Goal: Task Accomplishment & Management: Manage account settings

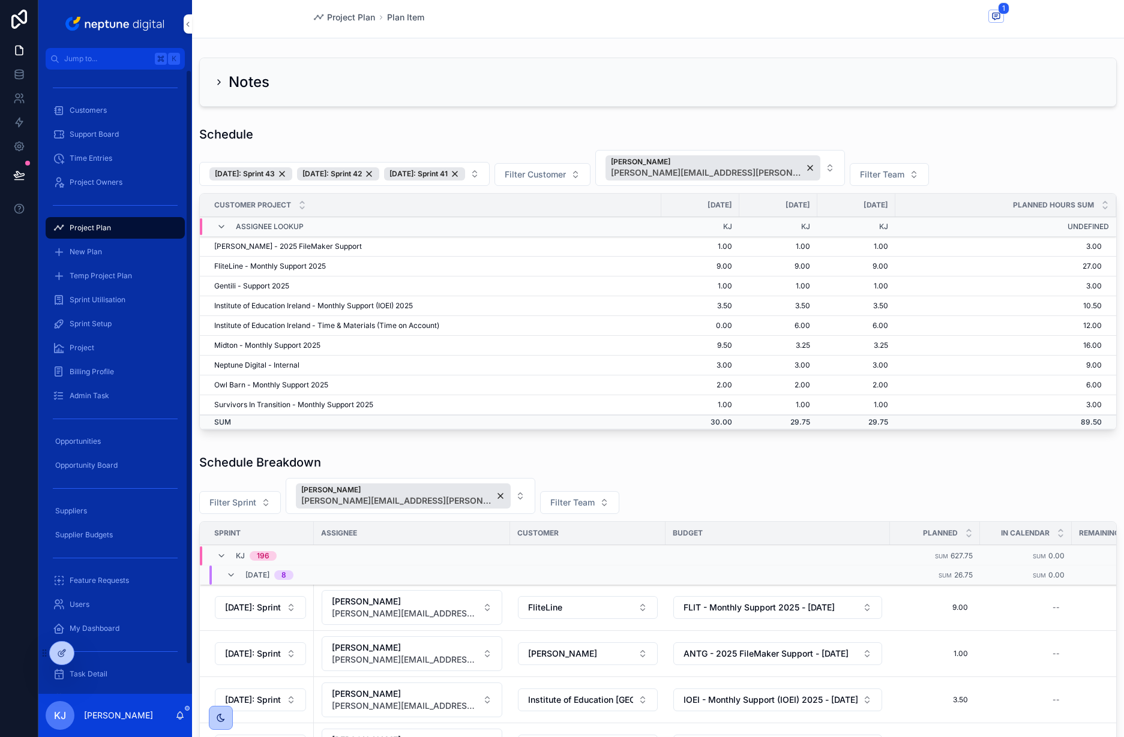
click at [96, 130] on span "Support Board" at bounding box center [94, 135] width 49 height 10
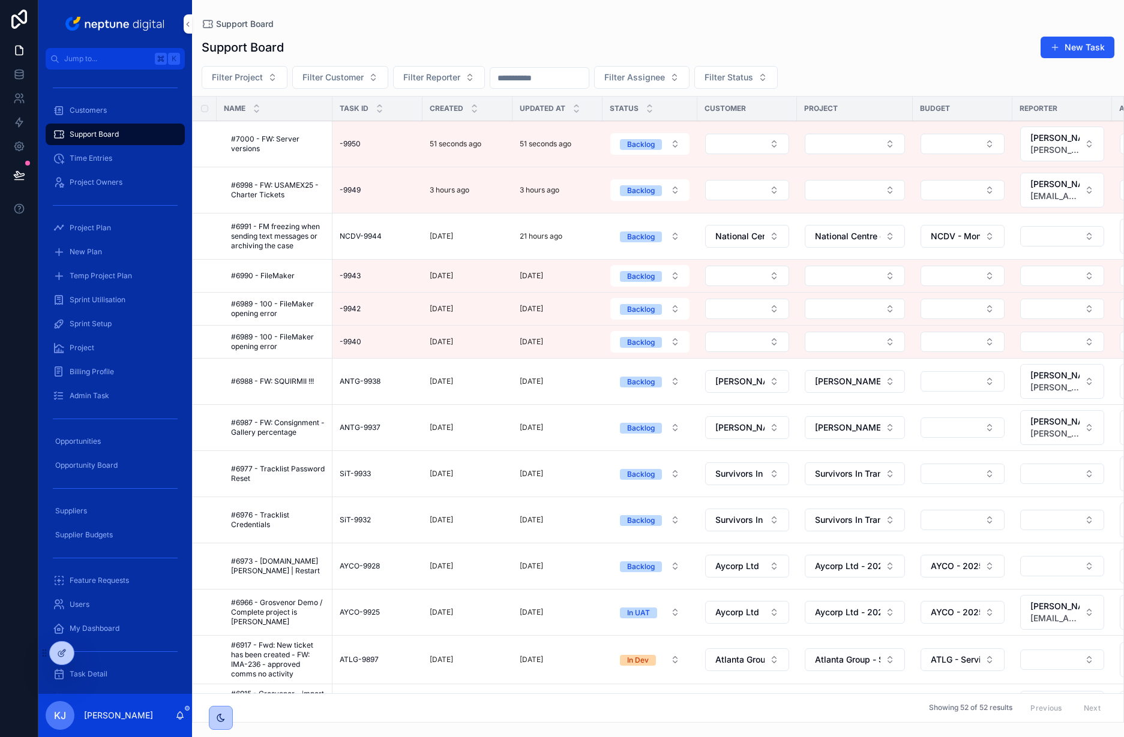
click at [747, 134] on button "Select Button" at bounding box center [747, 144] width 84 height 20
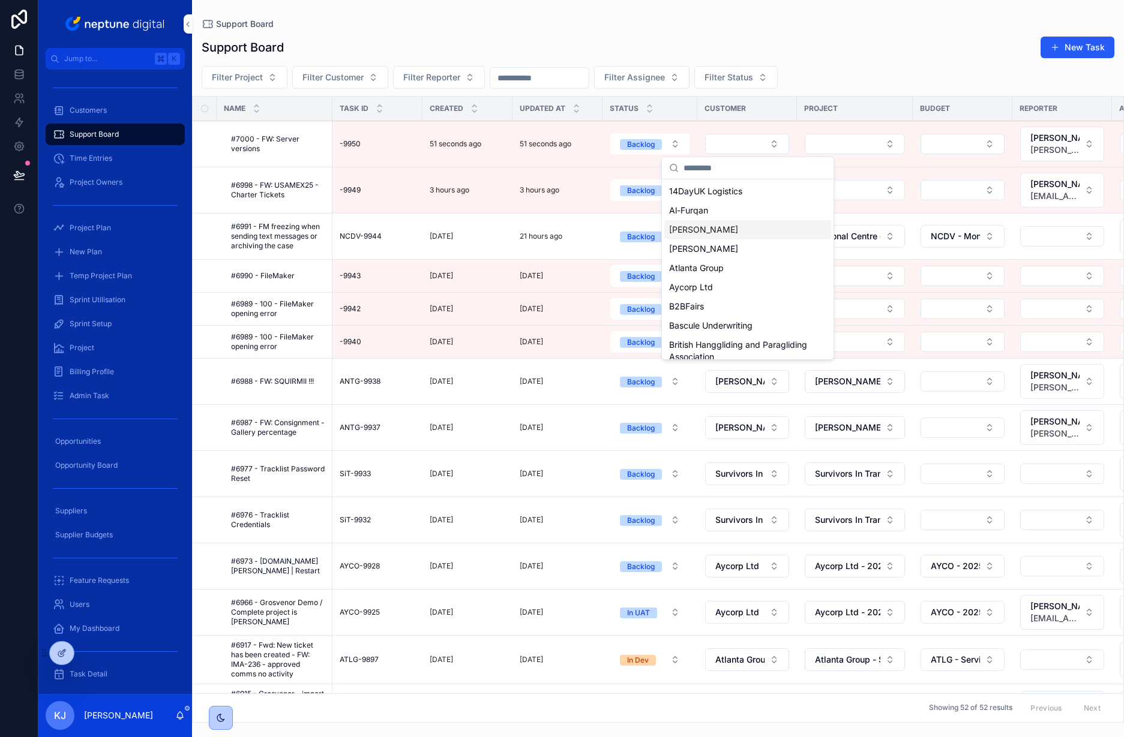
click at [746, 225] on div "[PERSON_NAME]" at bounding box center [747, 229] width 167 height 19
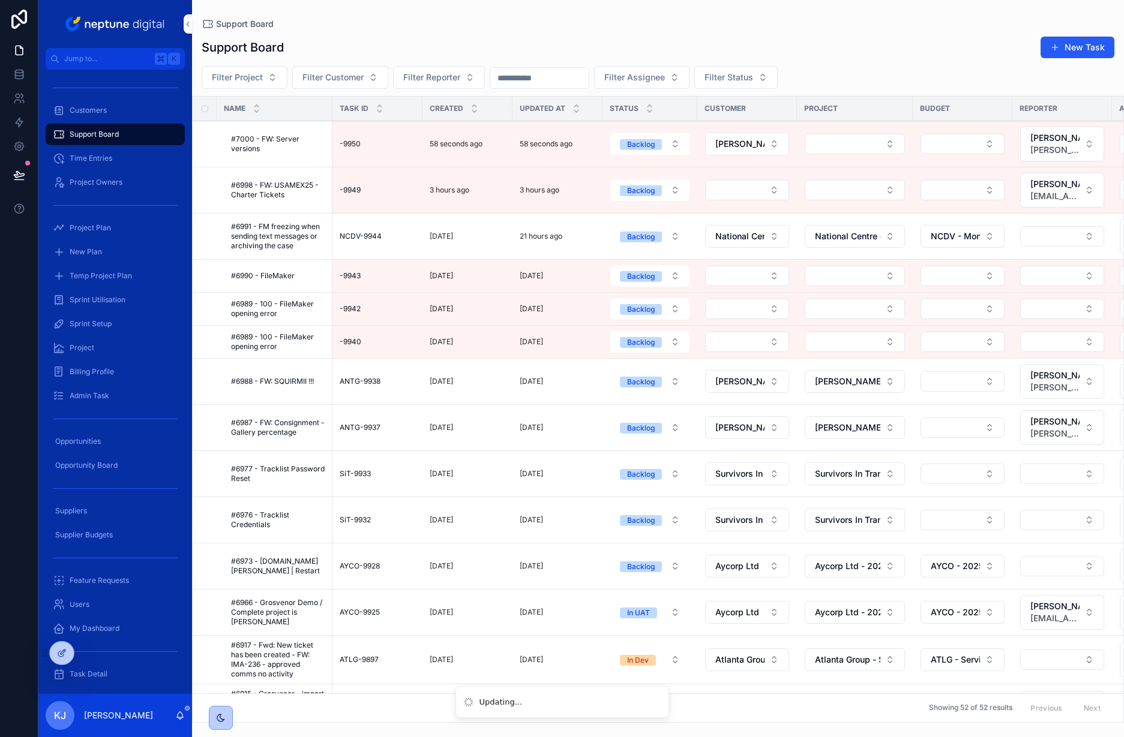
click at [898, 149] on button "Select Button" at bounding box center [855, 144] width 100 height 20
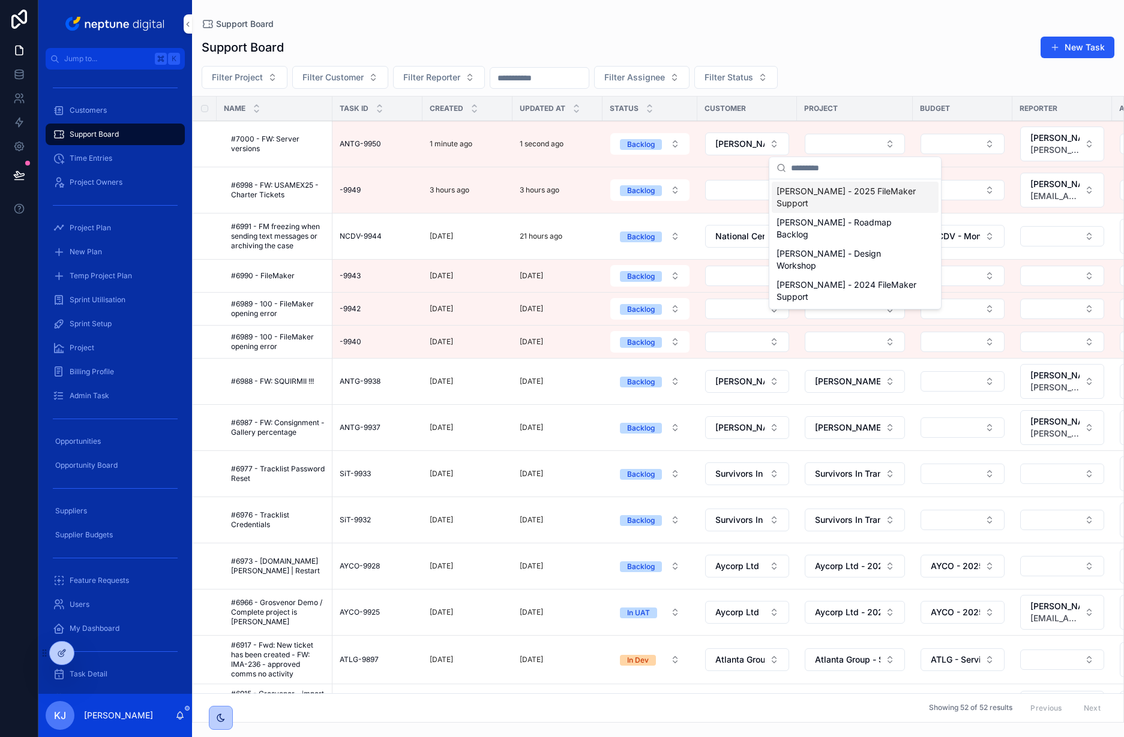
click at [861, 194] on span "[PERSON_NAME] - 2025 FileMaker Support" at bounding box center [847, 197] width 143 height 24
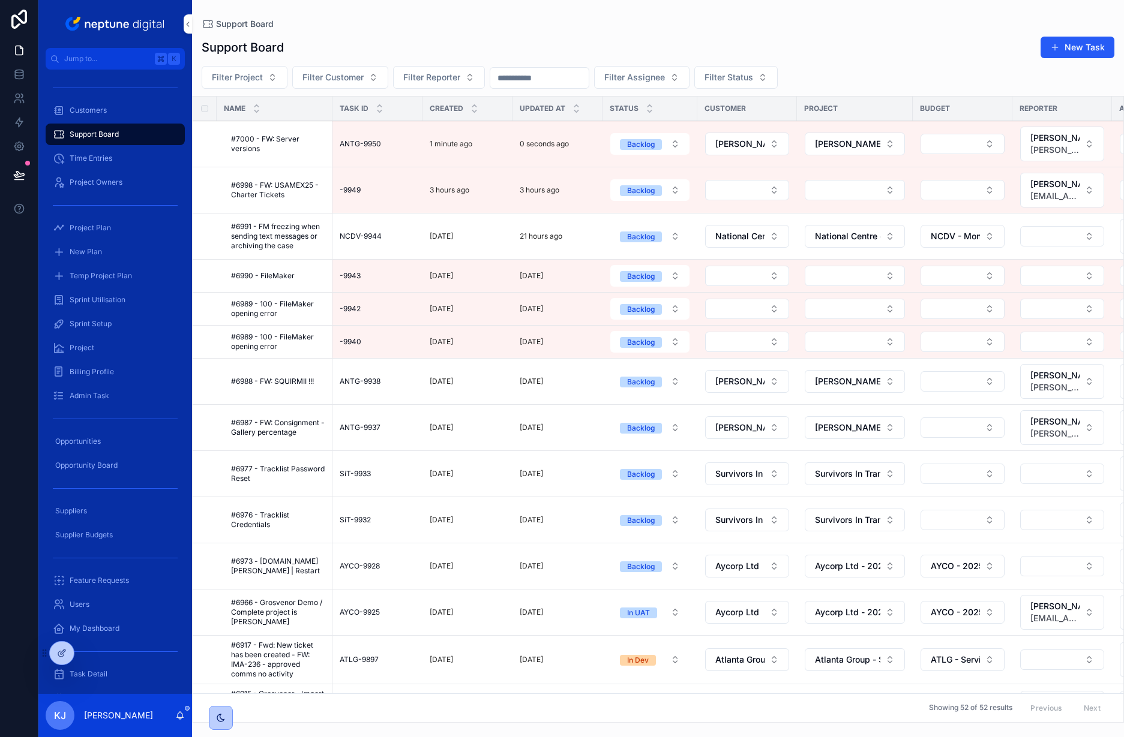
click at [991, 145] on button "Select Button" at bounding box center [963, 144] width 84 height 20
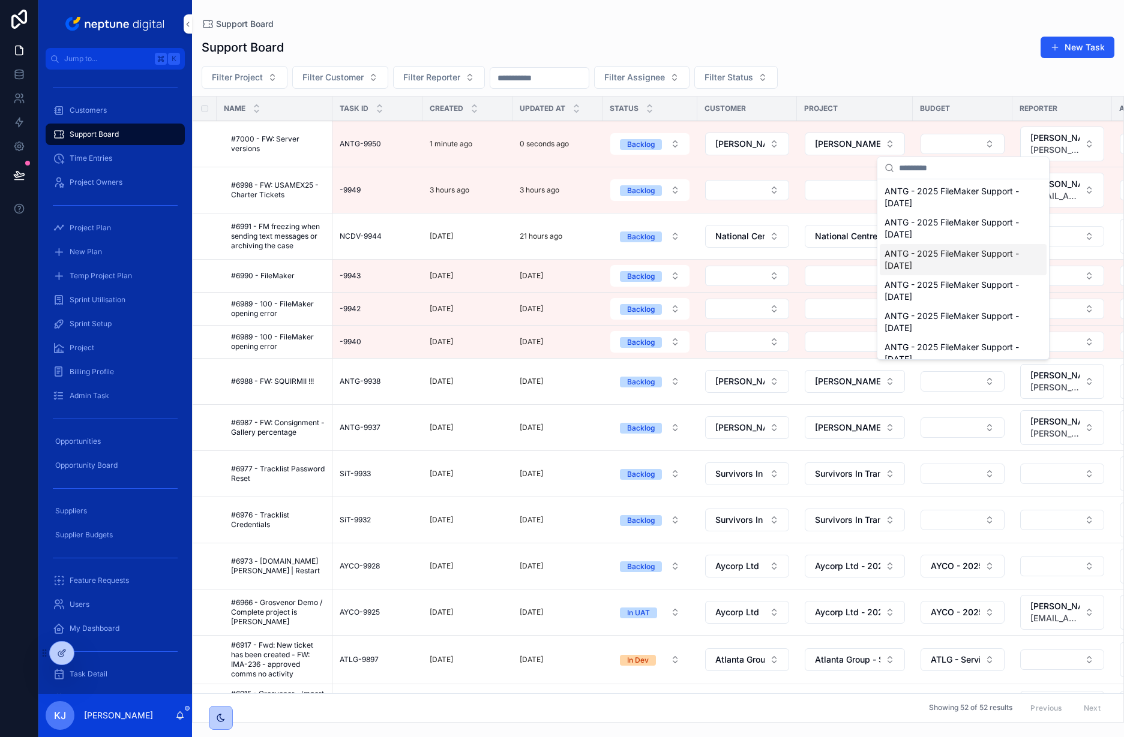
click at [958, 266] on span "ANTG - 2025 FileMaker Support - [DATE]" at bounding box center [956, 260] width 143 height 24
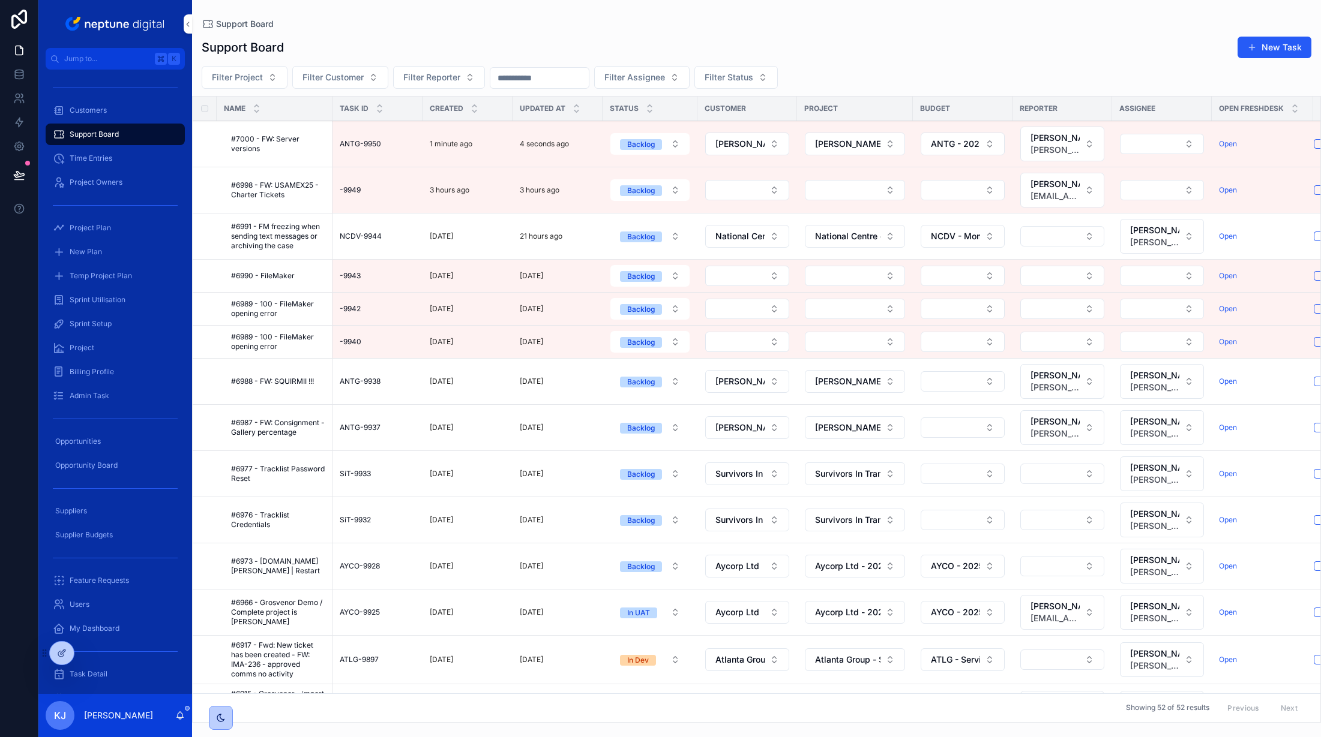
click at [1075, 140] on span "[PERSON_NAME]" at bounding box center [1054, 138] width 49 height 12
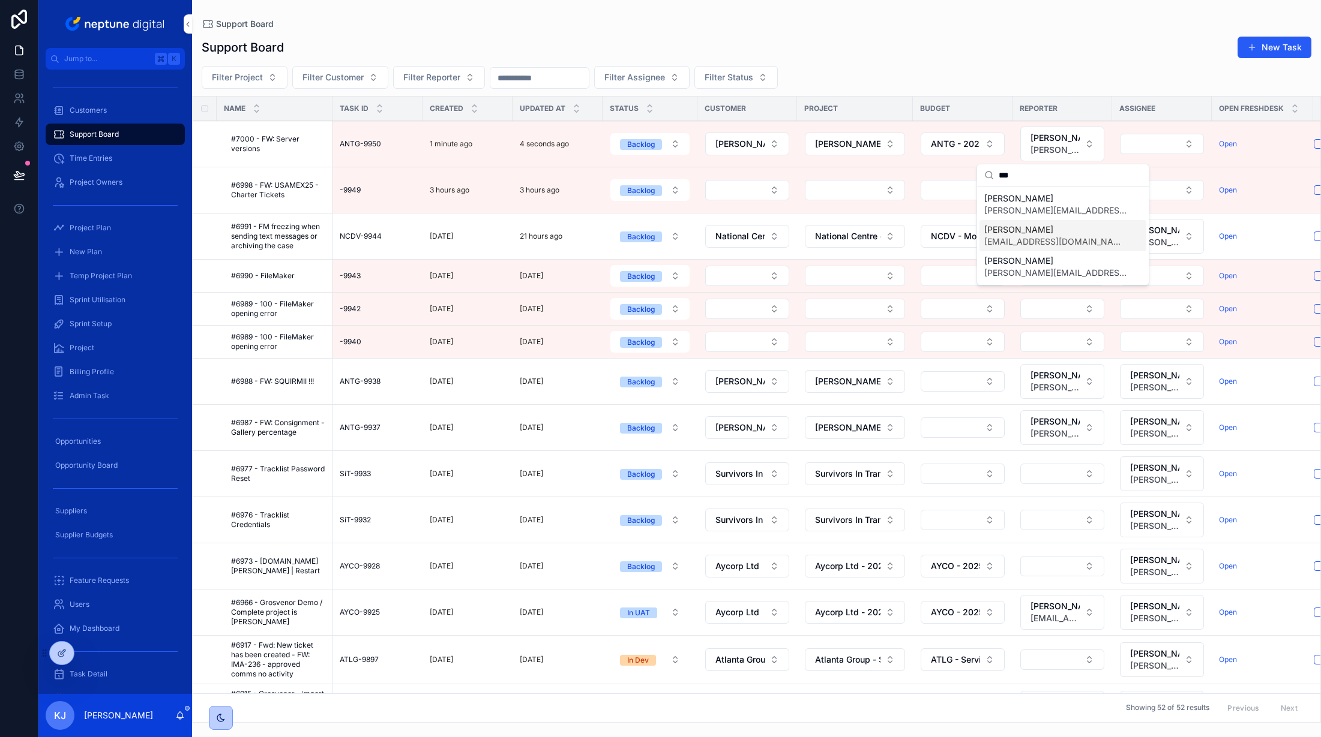
type input "***"
click at [1044, 242] on span "[EMAIL_ADDRESS][DOMAIN_NAME]" at bounding box center [1055, 242] width 143 height 12
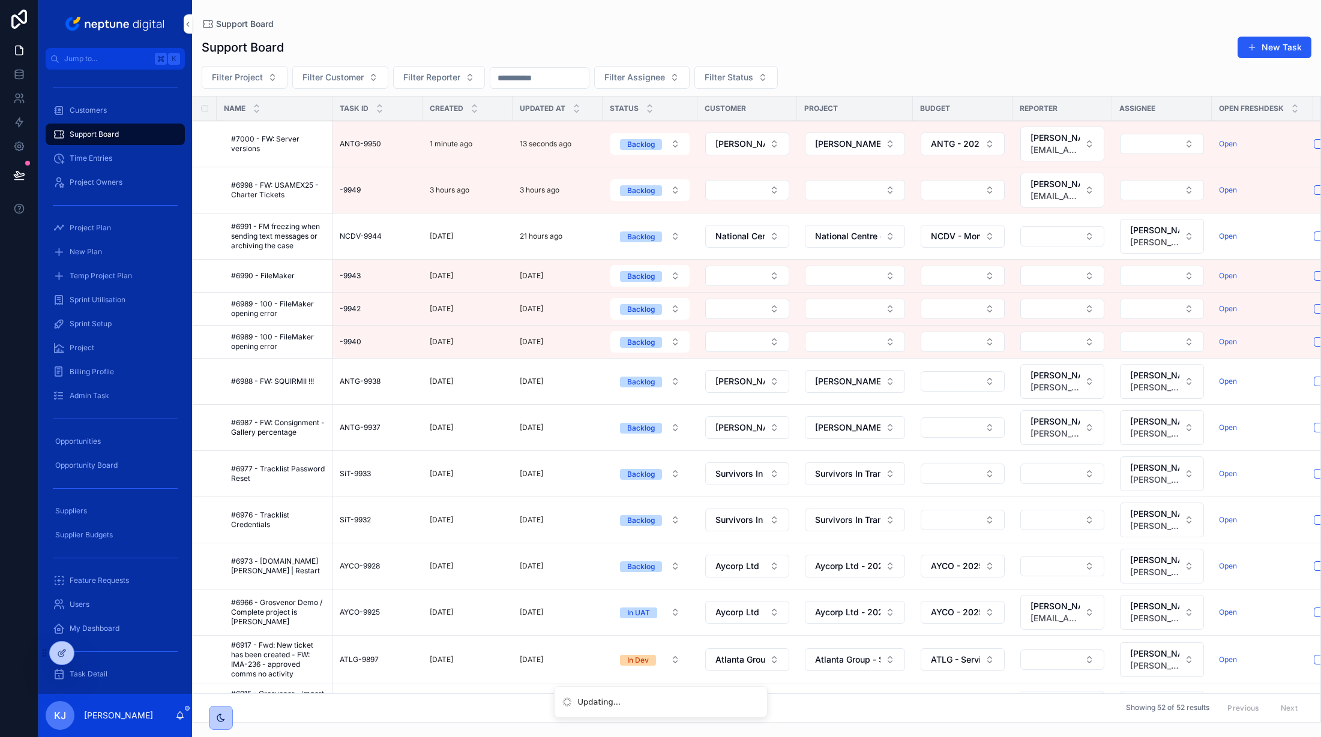
click at [1123, 143] on button "Select Button" at bounding box center [1162, 144] width 84 height 20
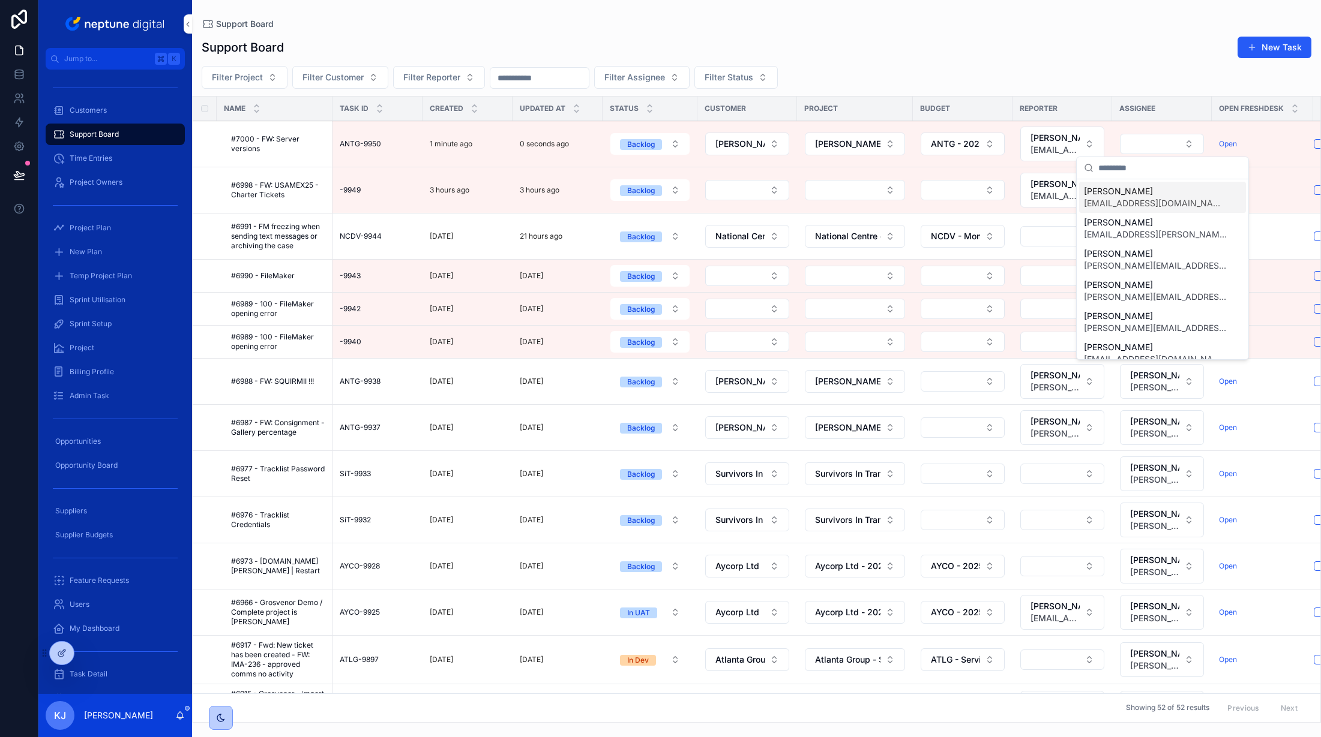
click at [1123, 165] on input "scrollable content" at bounding box center [1169, 168] width 143 height 22
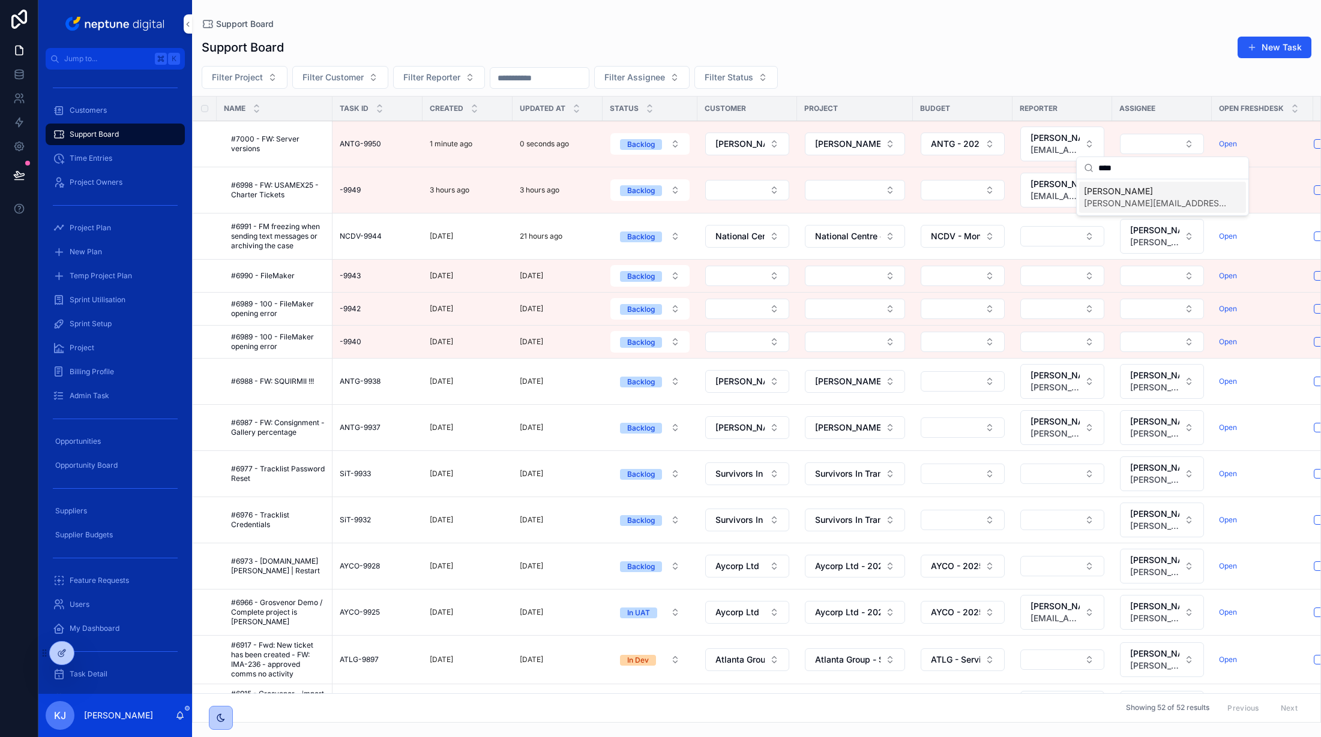
type input "****"
click at [1123, 190] on span "[PERSON_NAME]" at bounding box center [1155, 191] width 143 height 12
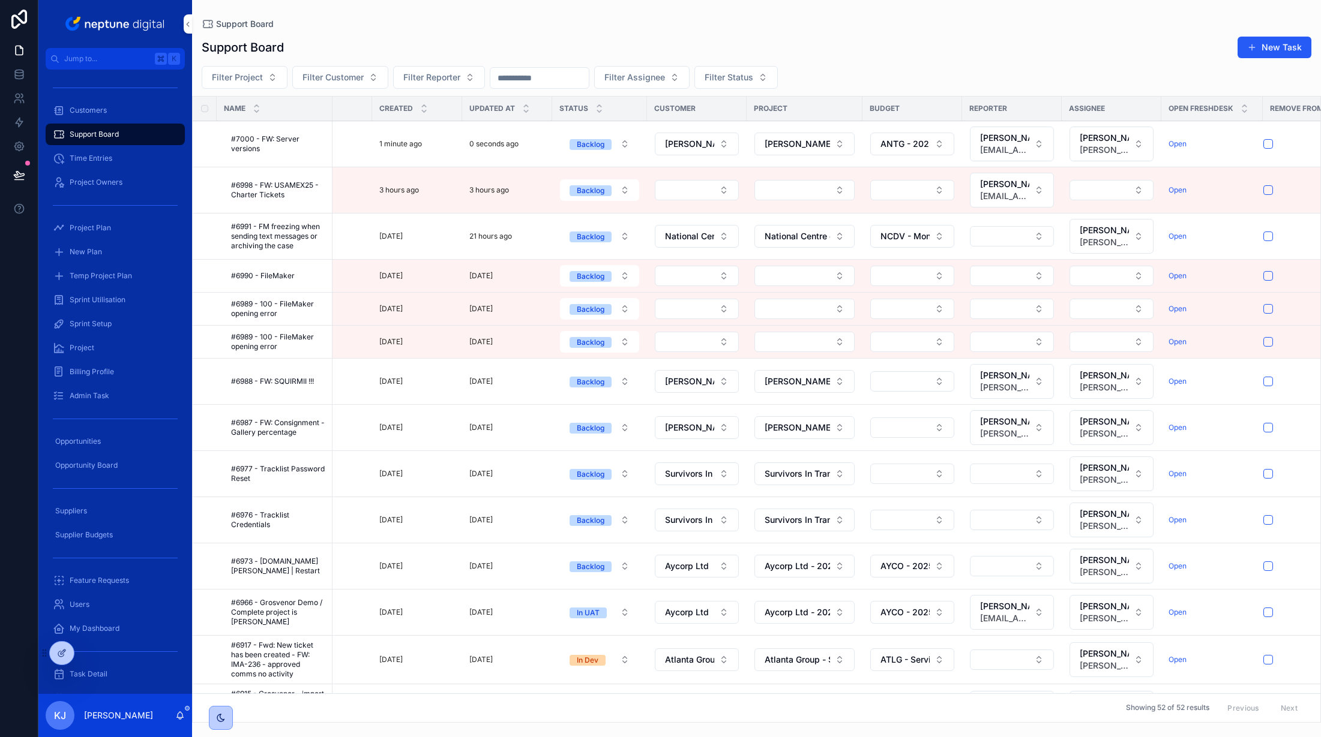
scroll to position [0, 92]
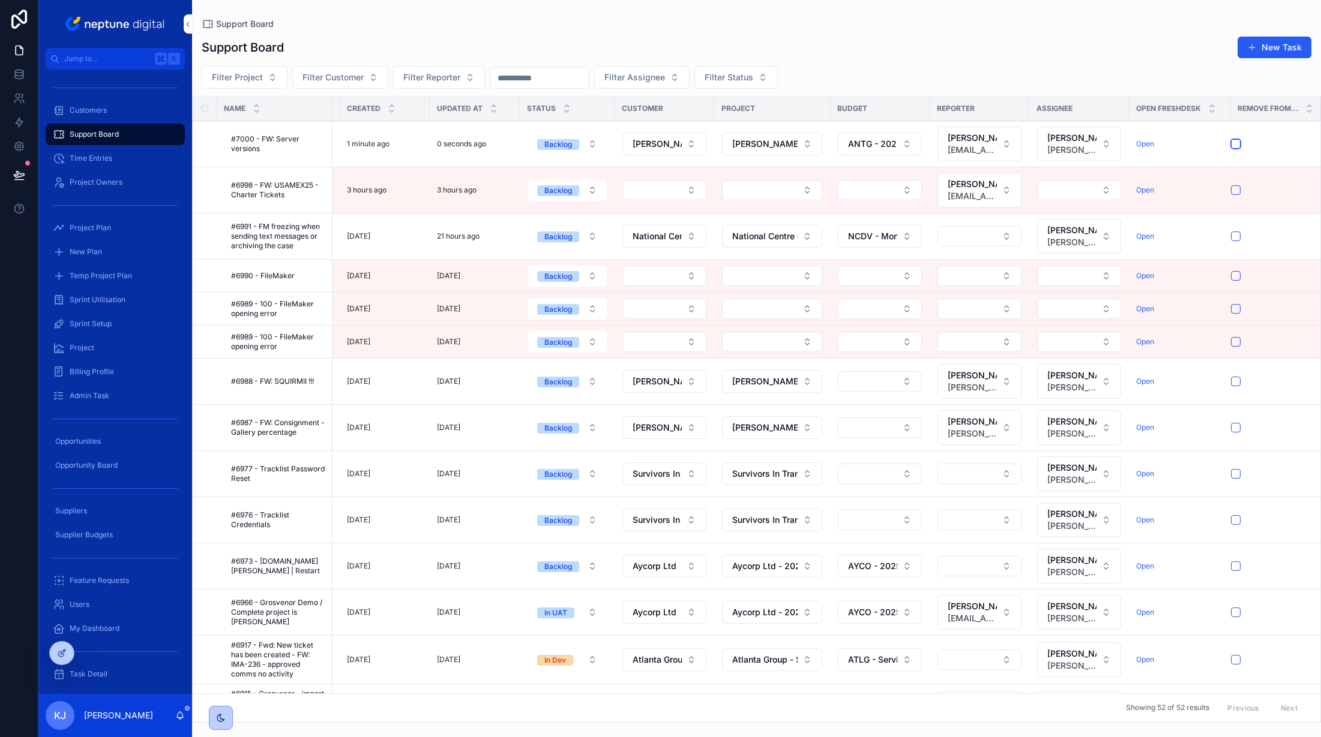
click at [1123, 145] on button "scrollable content" at bounding box center [1236, 144] width 10 height 10
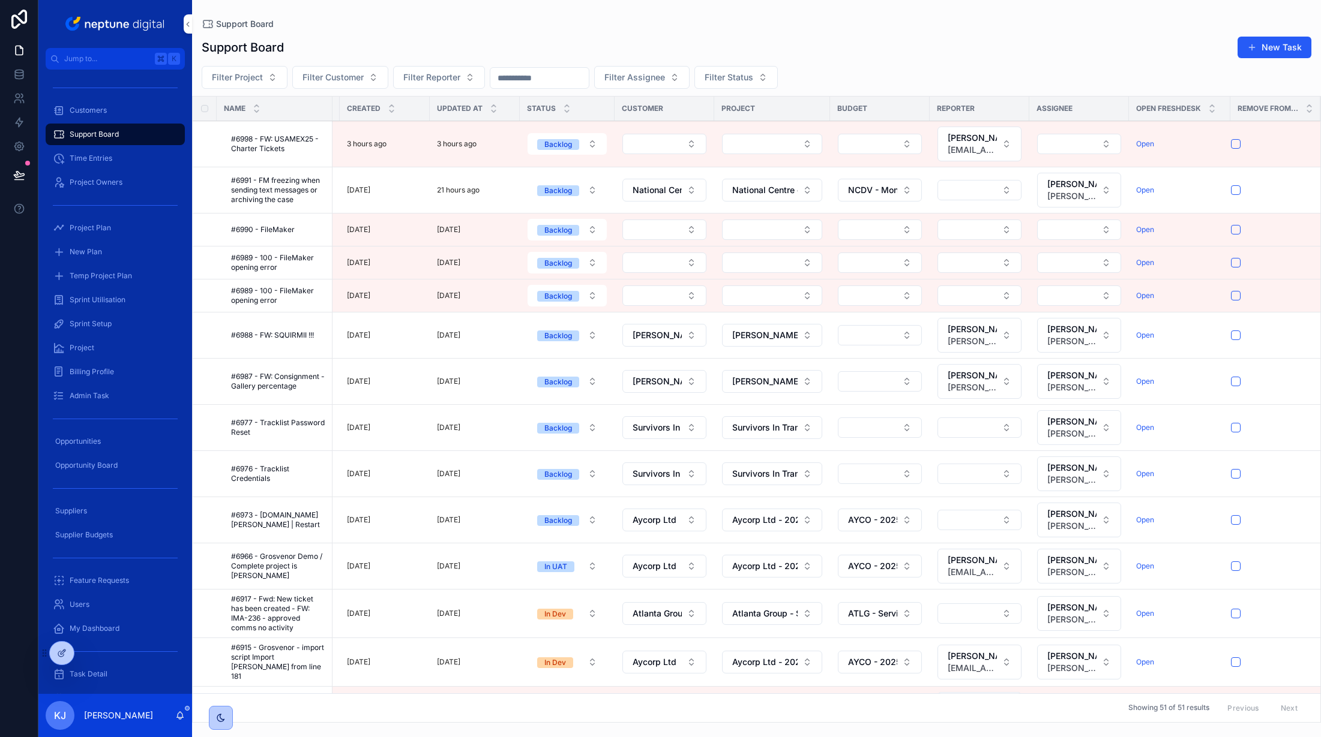
click at [892, 338] on button "Select Button" at bounding box center [880, 335] width 84 height 20
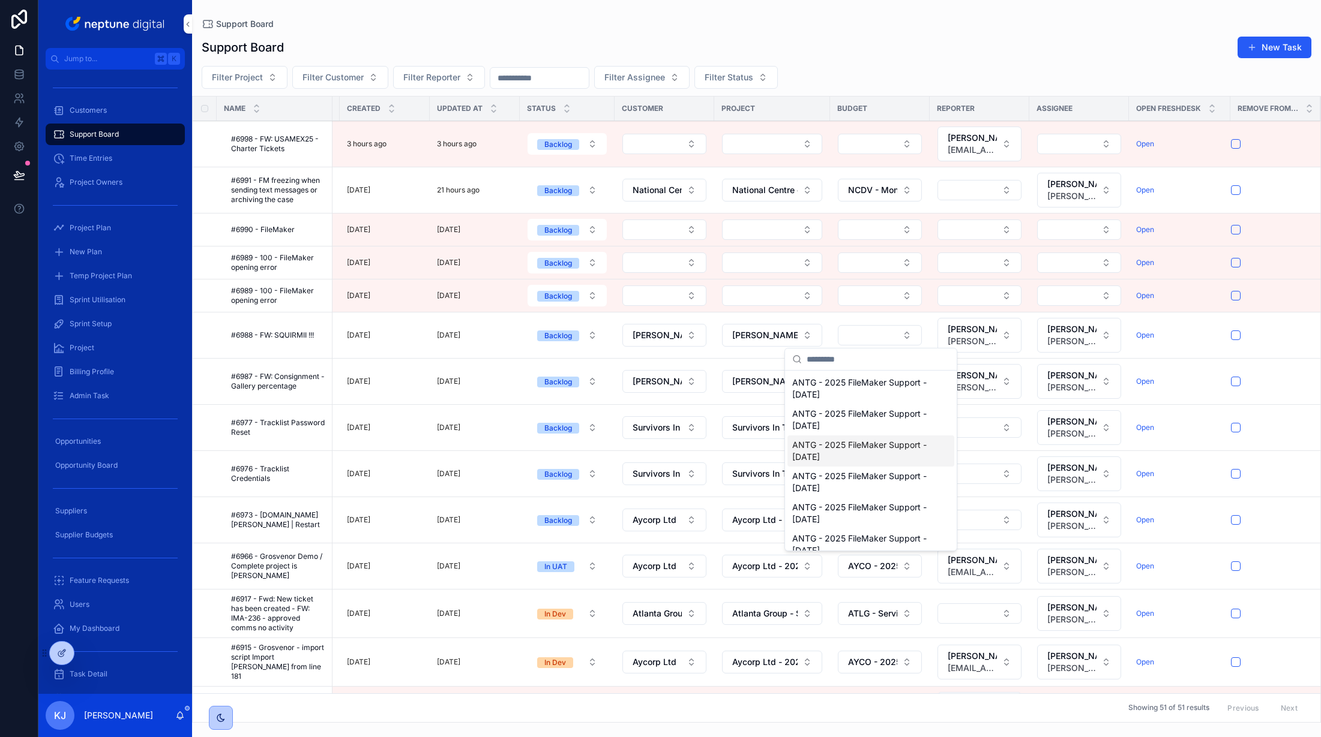
click at [890, 452] on span "ANTG - 2025 FileMaker Support - [DATE]" at bounding box center [863, 451] width 143 height 24
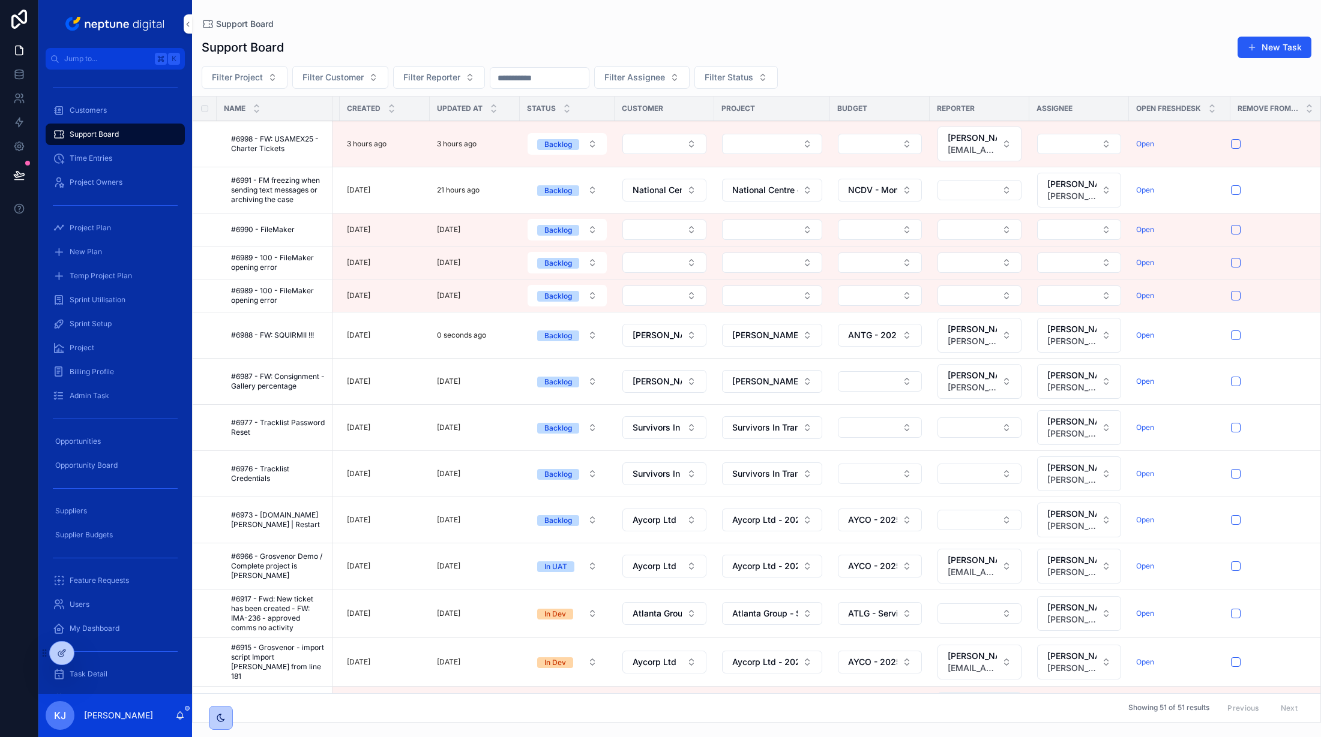
click at [897, 379] on button "Select Button" at bounding box center [880, 381] width 84 height 20
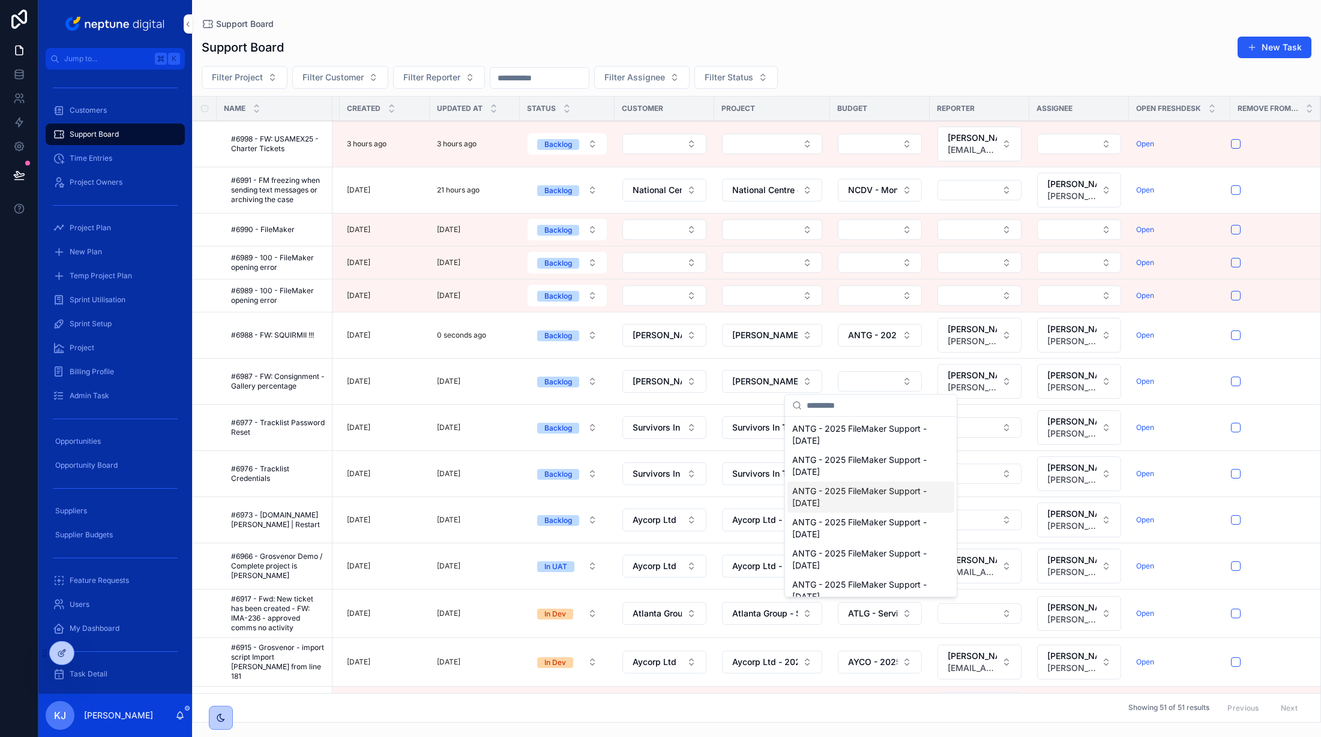
click at [886, 496] on span "ANTG - 2025 FileMaker Support - [DATE]" at bounding box center [863, 497] width 143 height 24
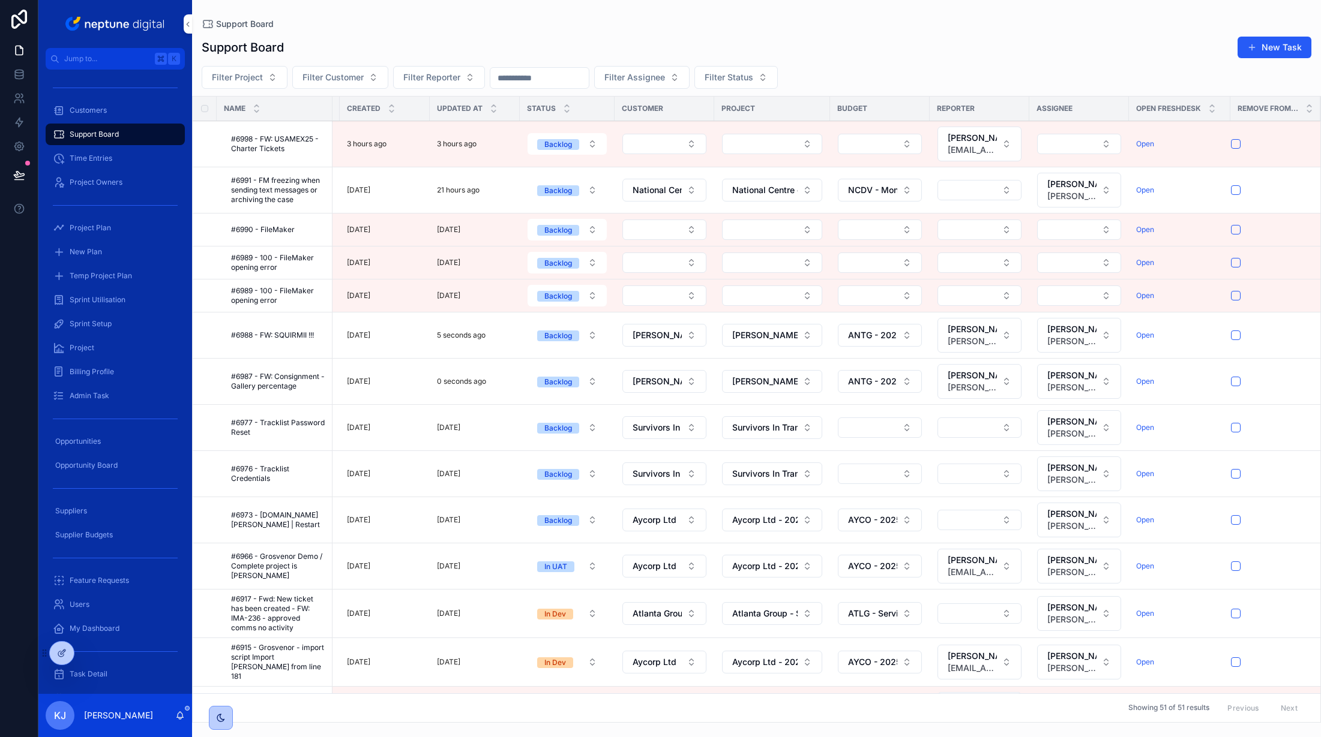
click at [901, 431] on button "Select Button" at bounding box center [880, 428] width 84 height 20
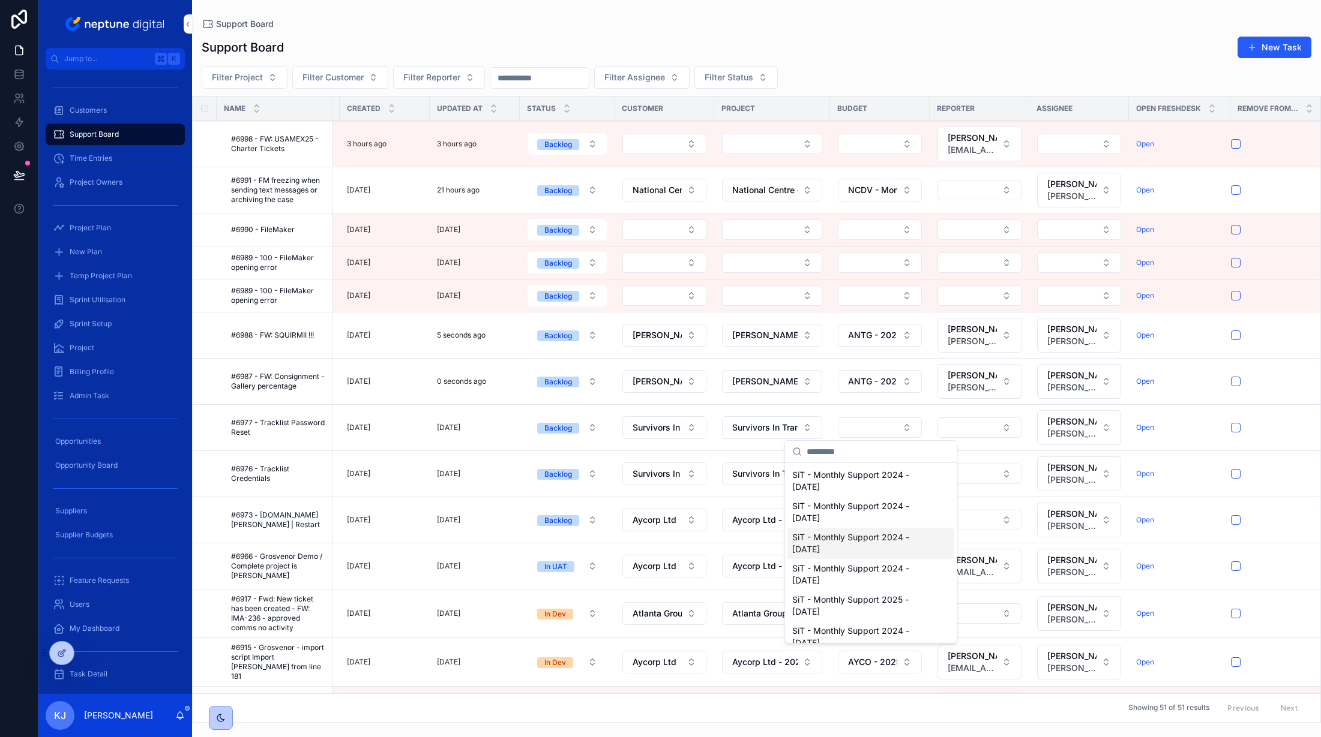
click at [868, 550] on span "SiT - Monthly Support 2024 - [DATE]" at bounding box center [863, 544] width 143 height 24
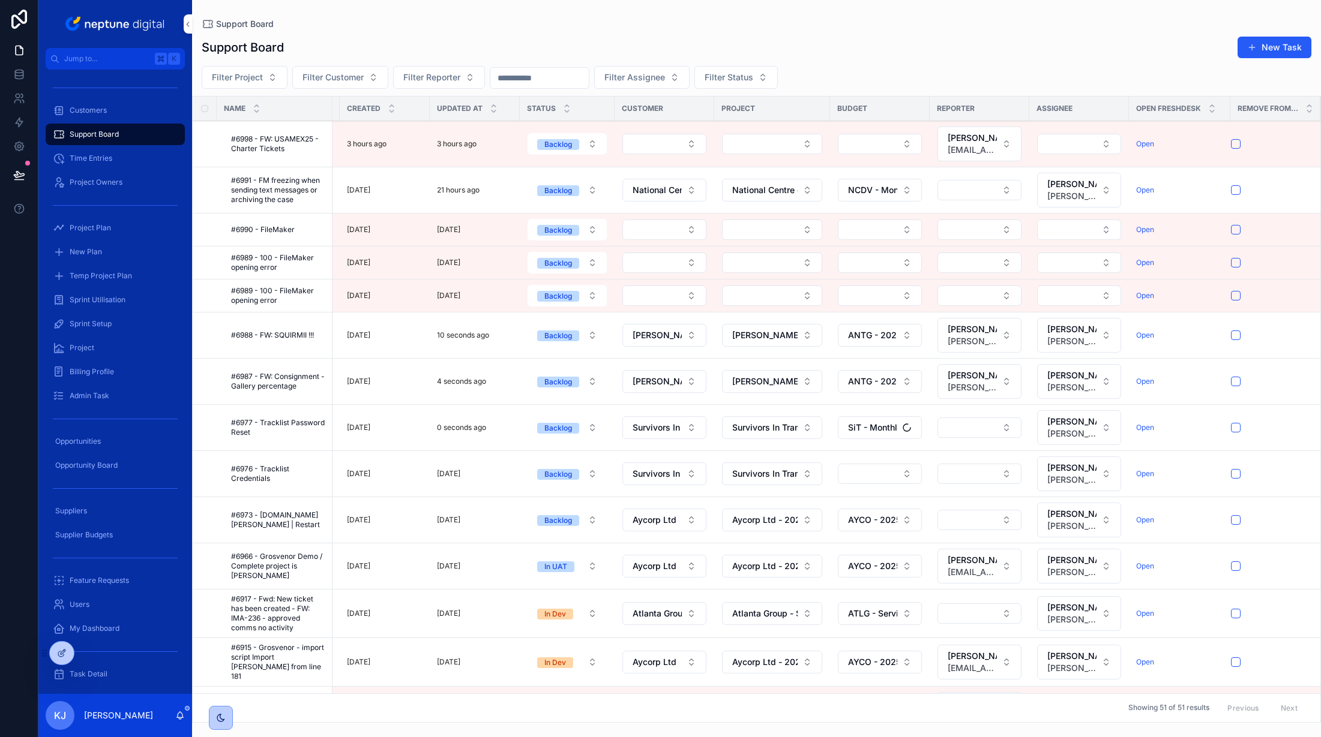
click at [894, 476] on button "Select Button" at bounding box center [880, 474] width 84 height 20
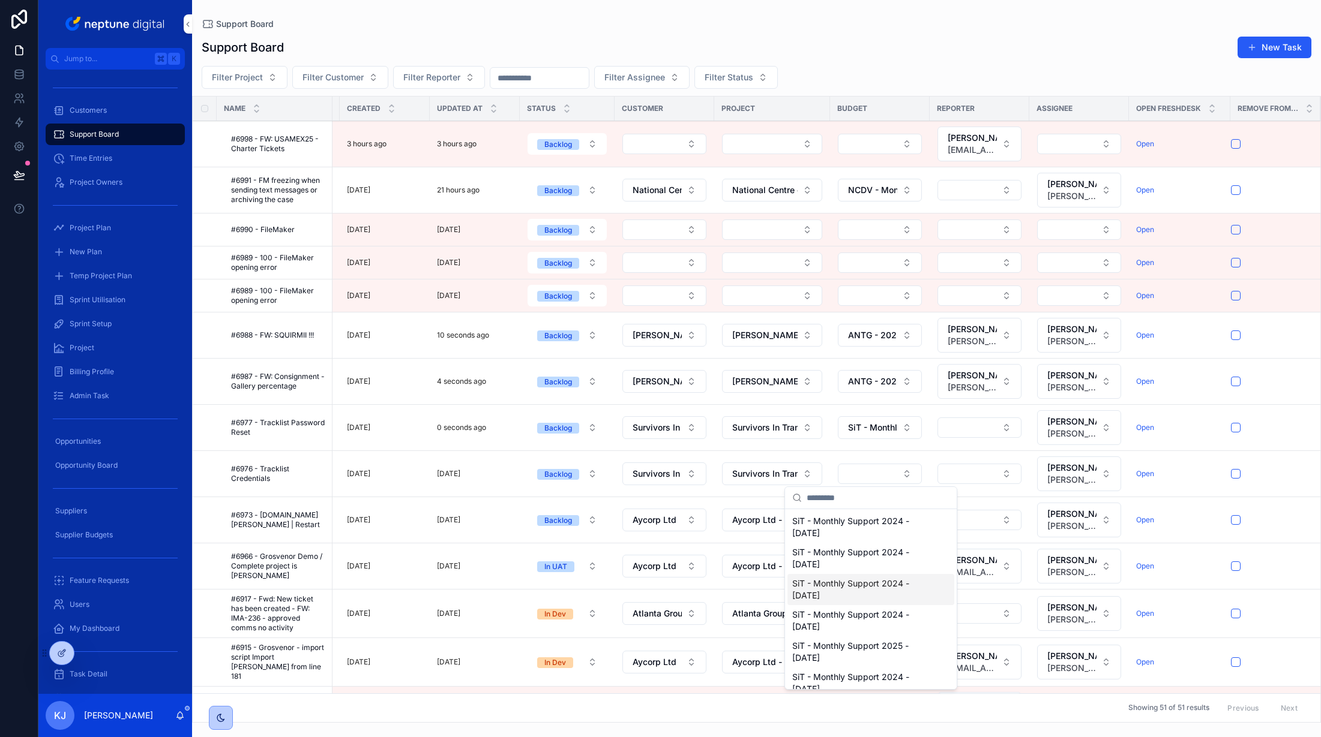
click at [873, 592] on span "SiT - Monthly Support 2024 - [DATE]" at bounding box center [863, 590] width 143 height 24
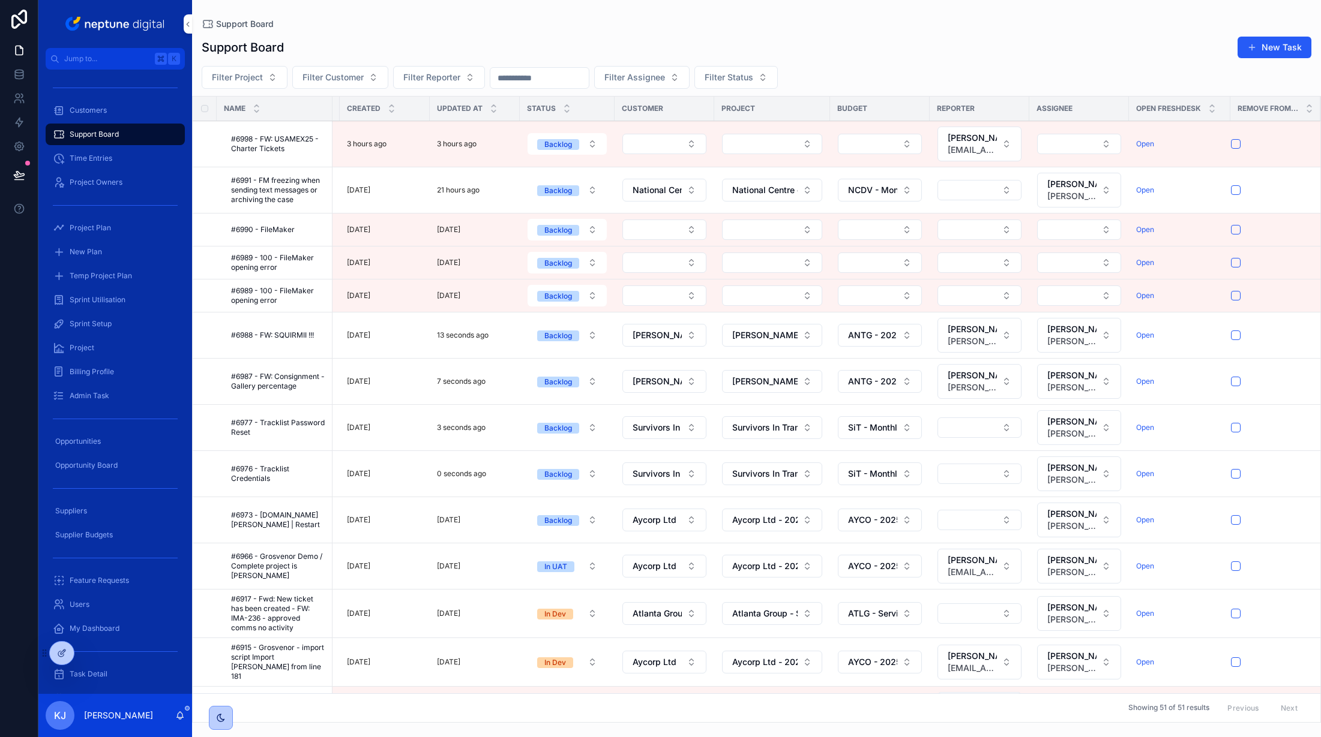
click at [997, 337] on button "[PERSON_NAME] [PERSON_NAME][EMAIL_ADDRESS][PERSON_NAME][DOMAIN_NAME]" at bounding box center [979, 335] width 84 height 35
type input "**"
click at [942, 424] on span "[PERSON_NAME]" at bounding box center [963, 421] width 143 height 12
click at [987, 386] on span "[PERSON_NAME][EMAIL_ADDRESS][PERSON_NAME][DOMAIN_NAME]" at bounding box center [972, 388] width 49 height 12
click at [991, 389] on button "[PERSON_NAME] [PERSON_NAME][EMAIL_ADDRESS][PERSON_NAME][DOMAIN_NAME]" at bounding box center [979, 381] width 84 height 35
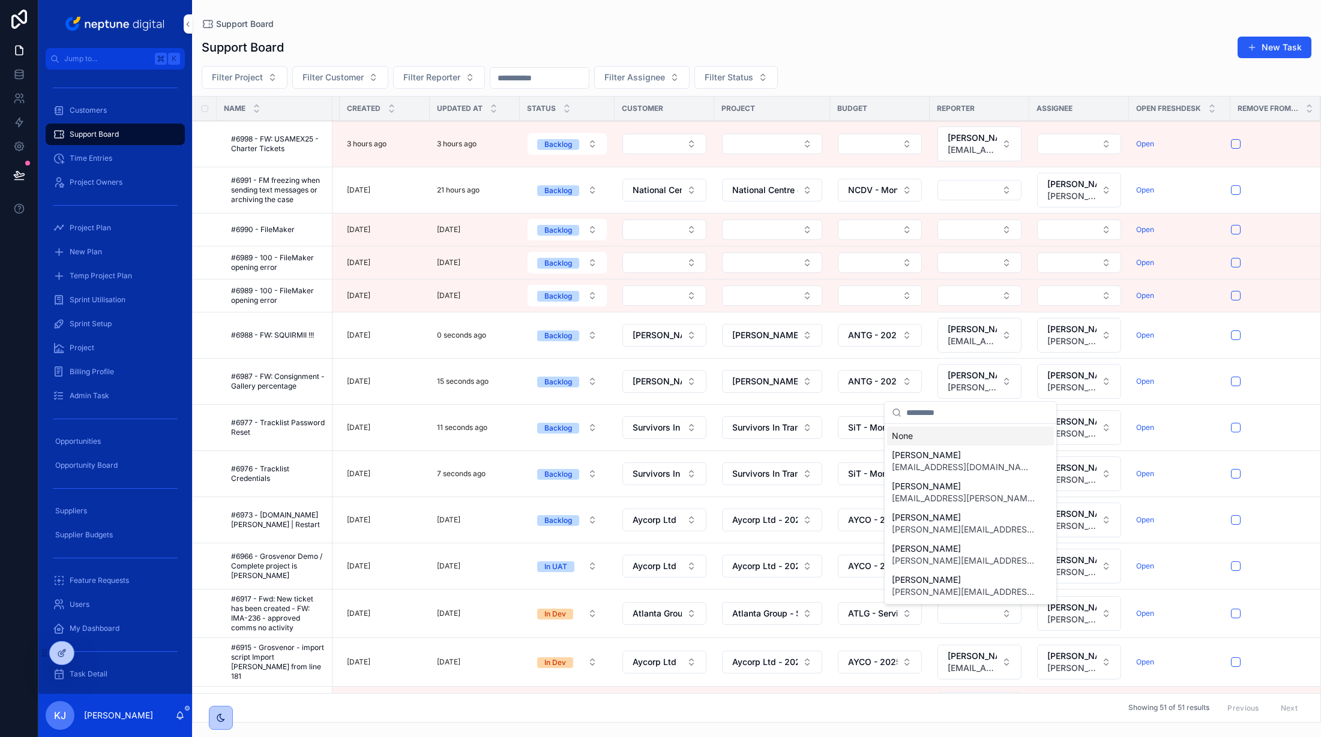
click at [965, 410] on input "scrollable content" at bounding box center [977, 413] width 143 height 22
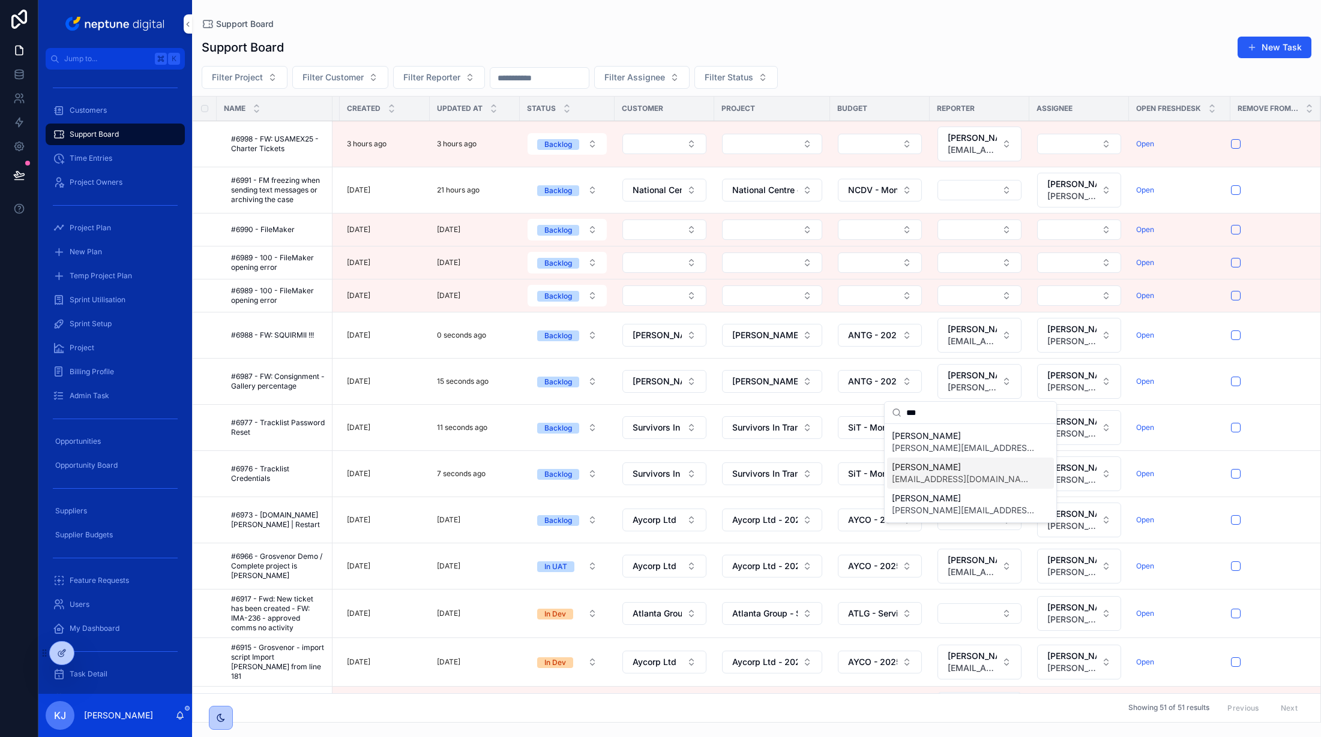
type input "***"
click at [946, 467] on span "[PERSON_NAME]" at bounding box center [963, 467] width 143 height 12
click at [989, 427] on button "Select Button" at bounding box center [979, 428] width 84 height 20
type input "**"
click at [951, 475] on span "[PERSON_NAME]" at bounding box center [963, 475] width 143 height 12
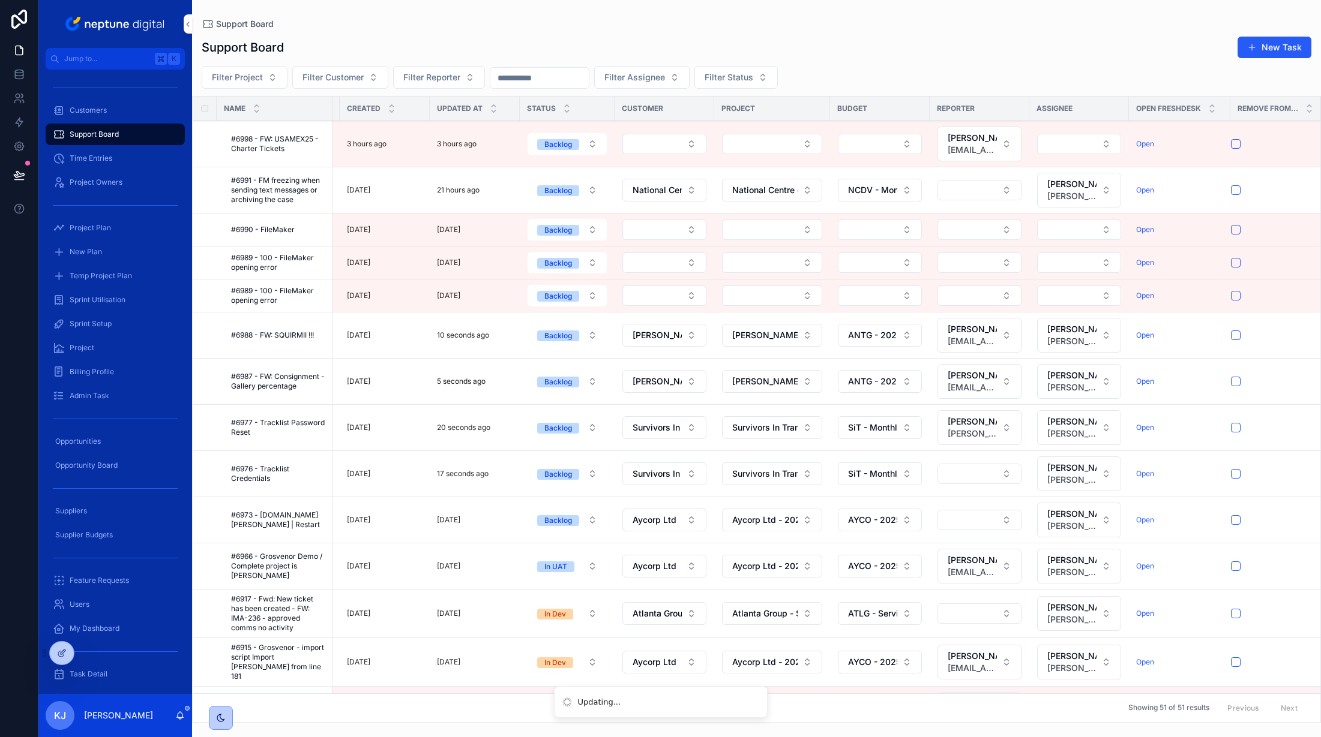
click at [972, 470] on button "Select Button" at bounding box center [979, 474] width 84 height 20
click at [969, 475] on button "Select Button" at bounding box center [979, 474] width 84 height 20
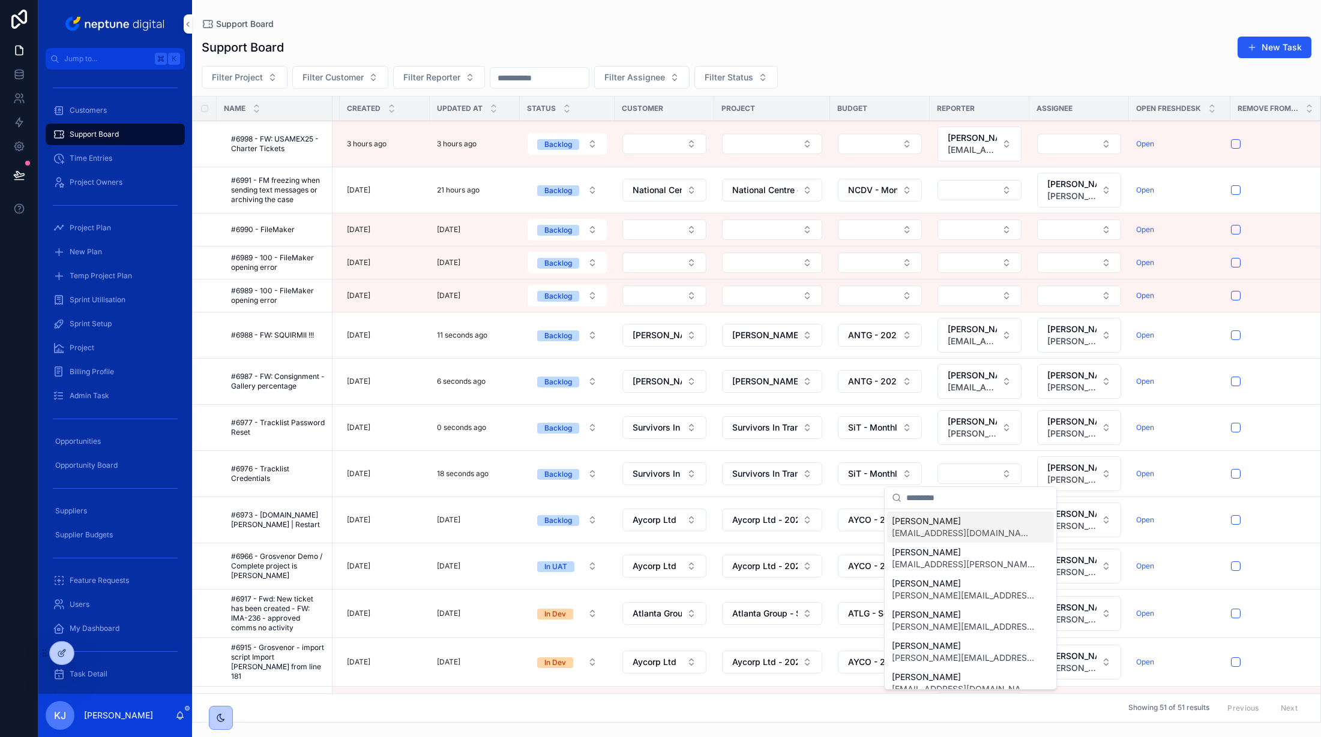
click at [954, 501] on input "scrollable content" at bounding box center [977, 498] width 143 height 22
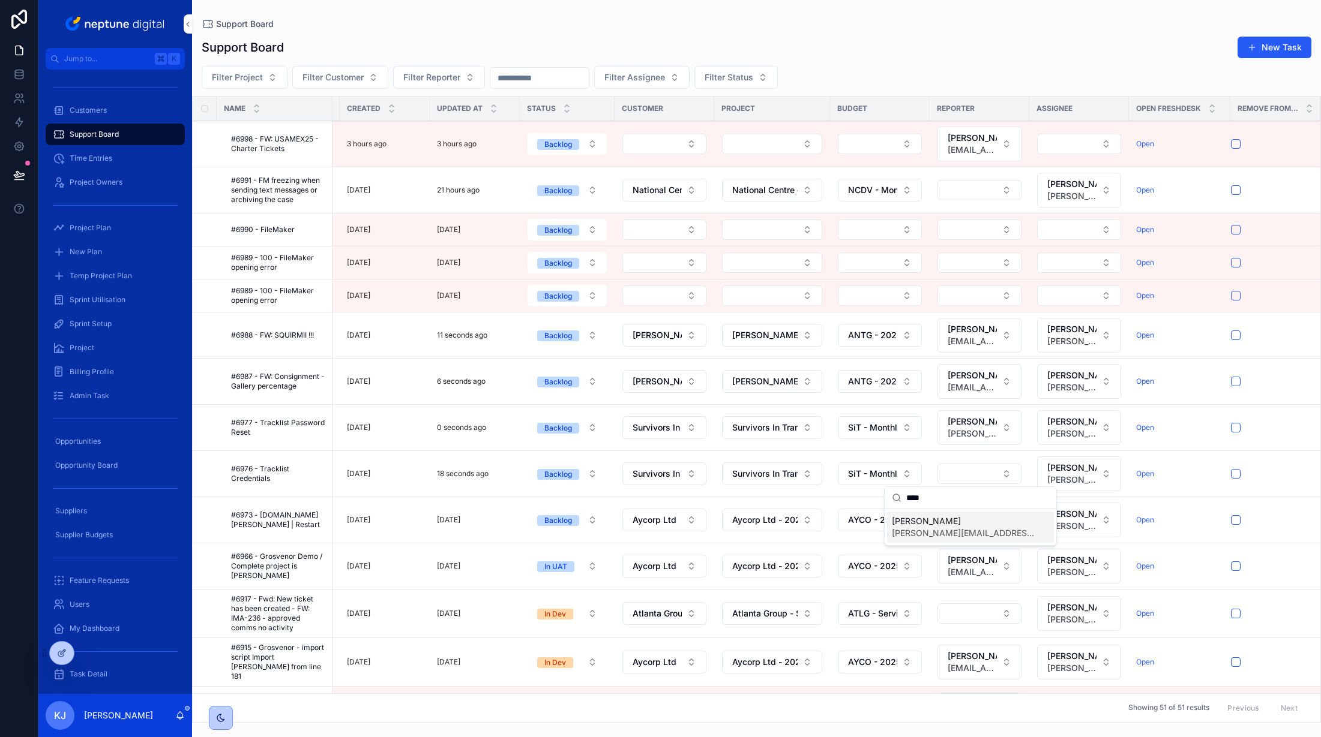
type input "****"
click at [908, 534] on span "[PERSON_NAME][EMAIL_ADDRESS][PERSON_NAME][DOMAIN_NAME]" at bounding box center [963, 533] width 143 height 12
click at [1123, 336] on button "scrollable content" at bounding box center [1236, 336] width 10 height 10
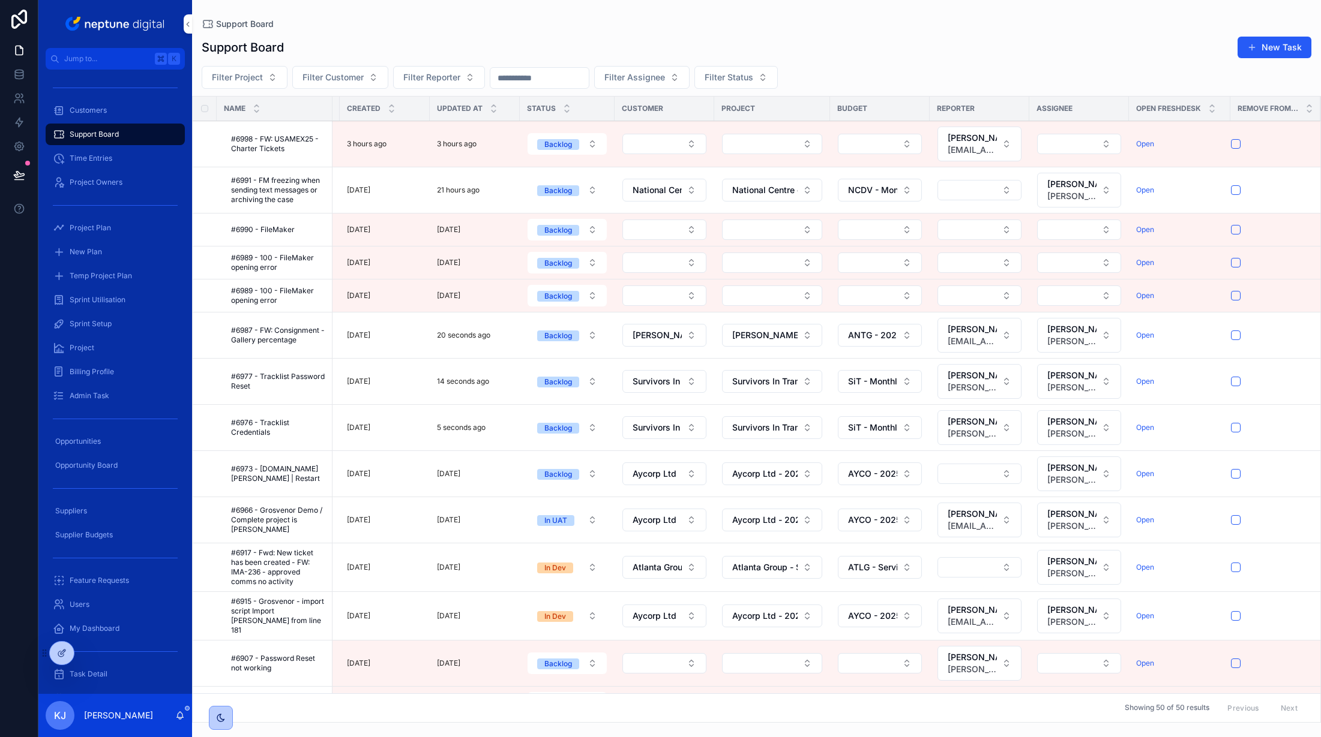
click at [0, 0] on div "scrollable content" at bounding box center [0, 0] width 0 height 0
click at [1123, 336] on button "scrollable content" at bounding box center [1236, 336] width 10 height 10
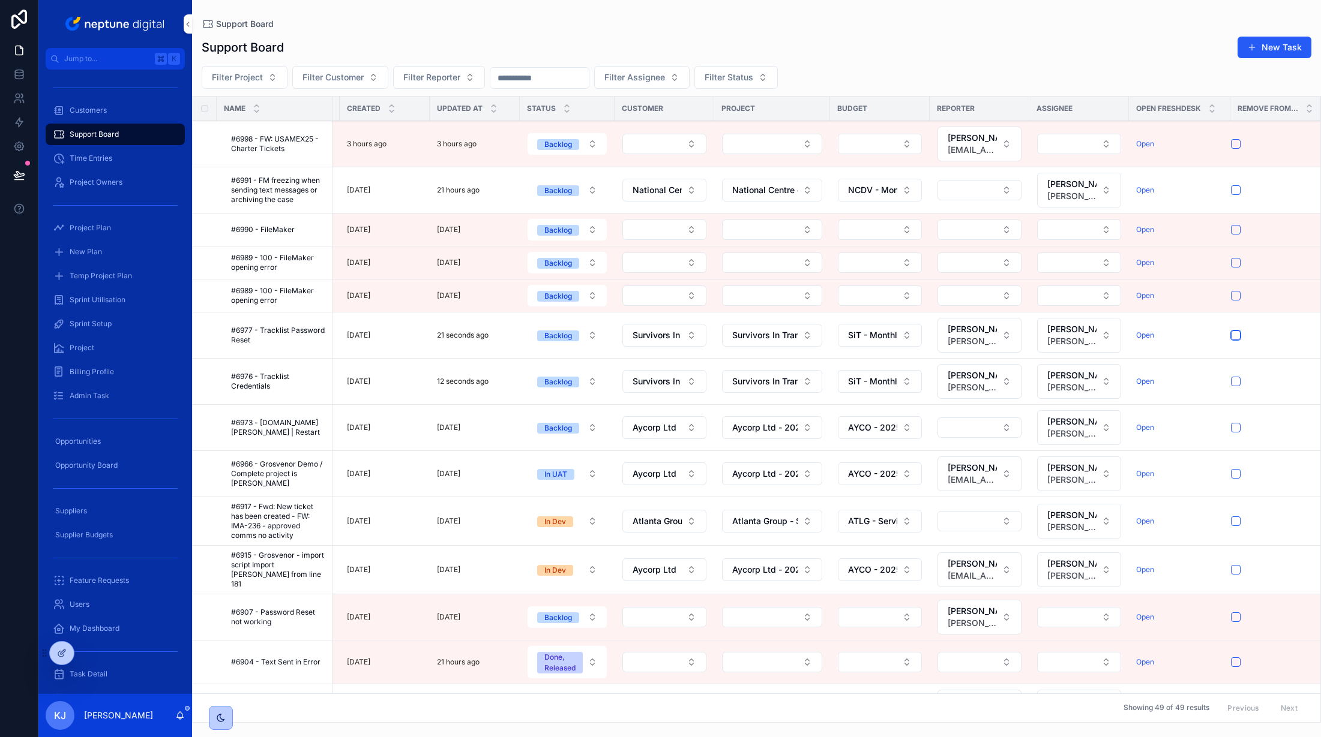
click at [1123, 336] on button "scrollable content" at bounding box center [1236, 336] width 10 height 10
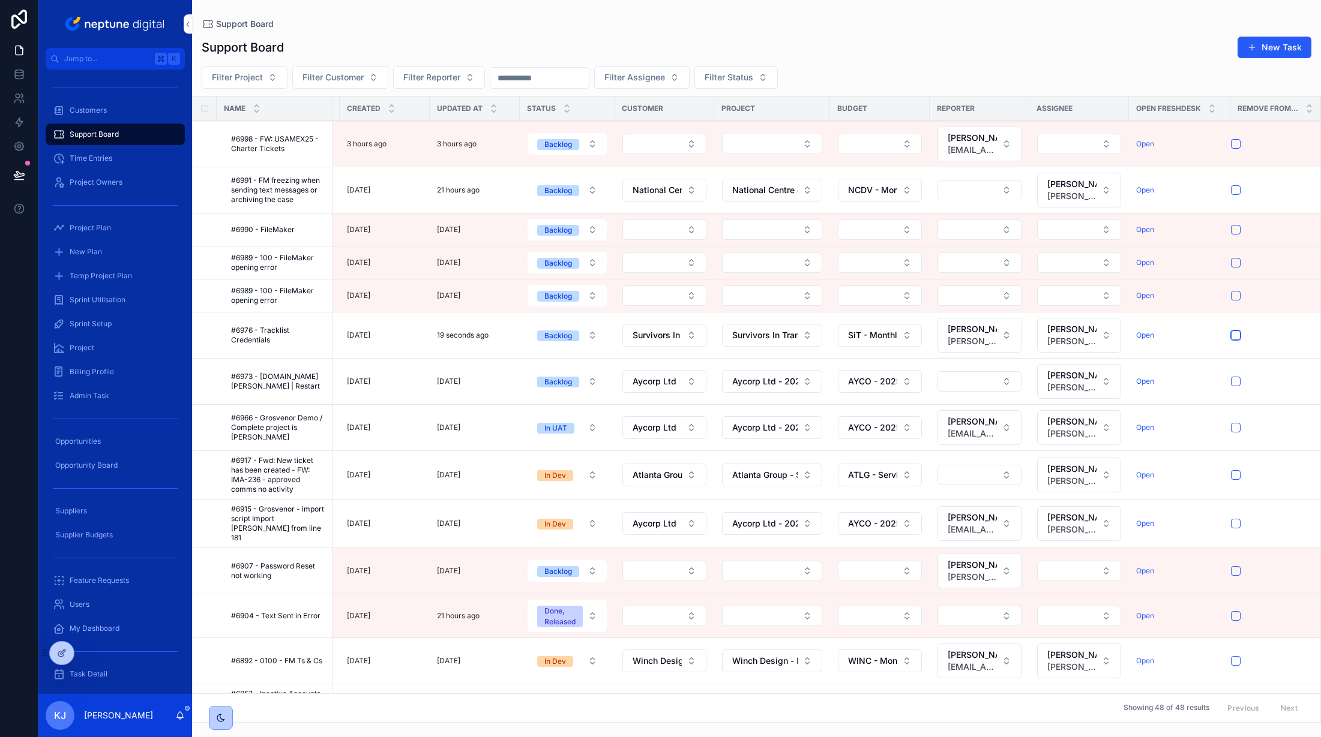
click at [1123, 335] on button "scrollable content" at bounding box center [1236, 336] width 10 height 10
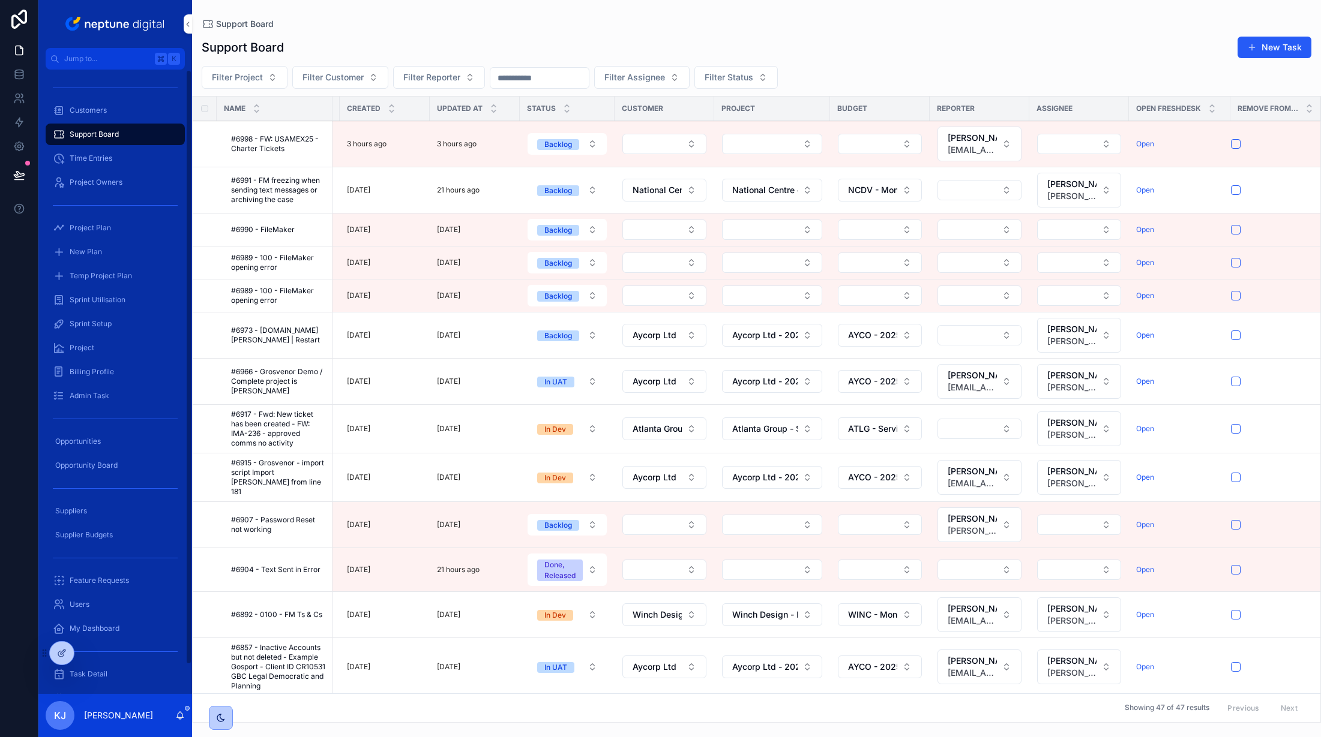
click at [107, 108] on div "Customers" at bounding box center [115, 110] width 125 height 19
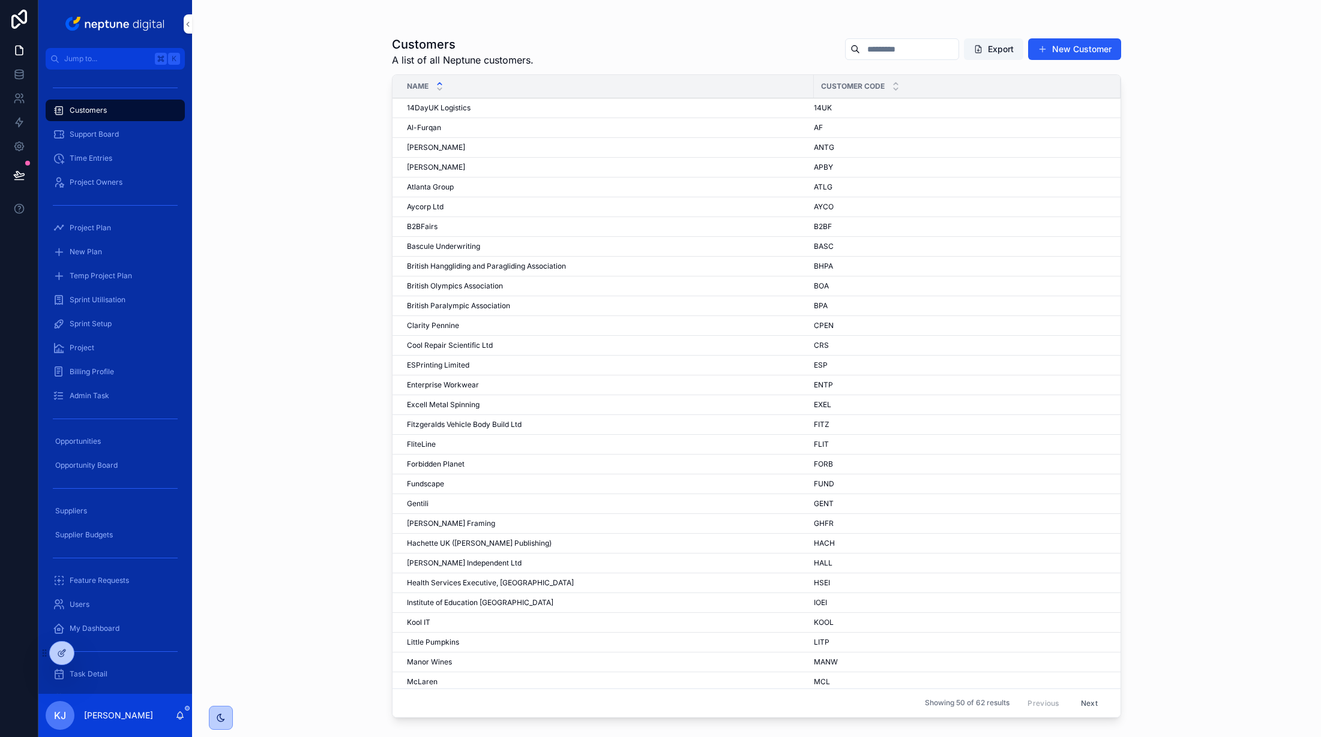
click at [449, 143] on span "[PERSON_NAME]" at bounding box center [436, 148] width 58 height 10
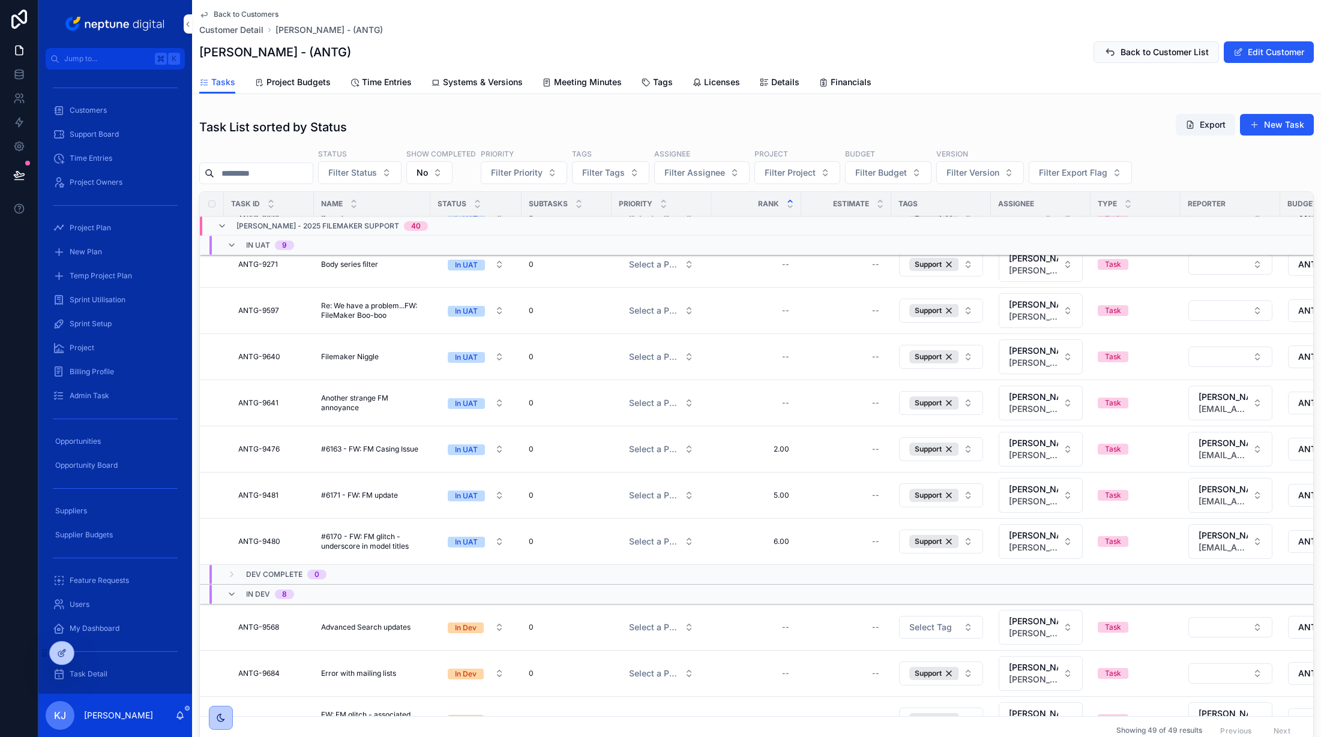
scroll to position [122, 0]
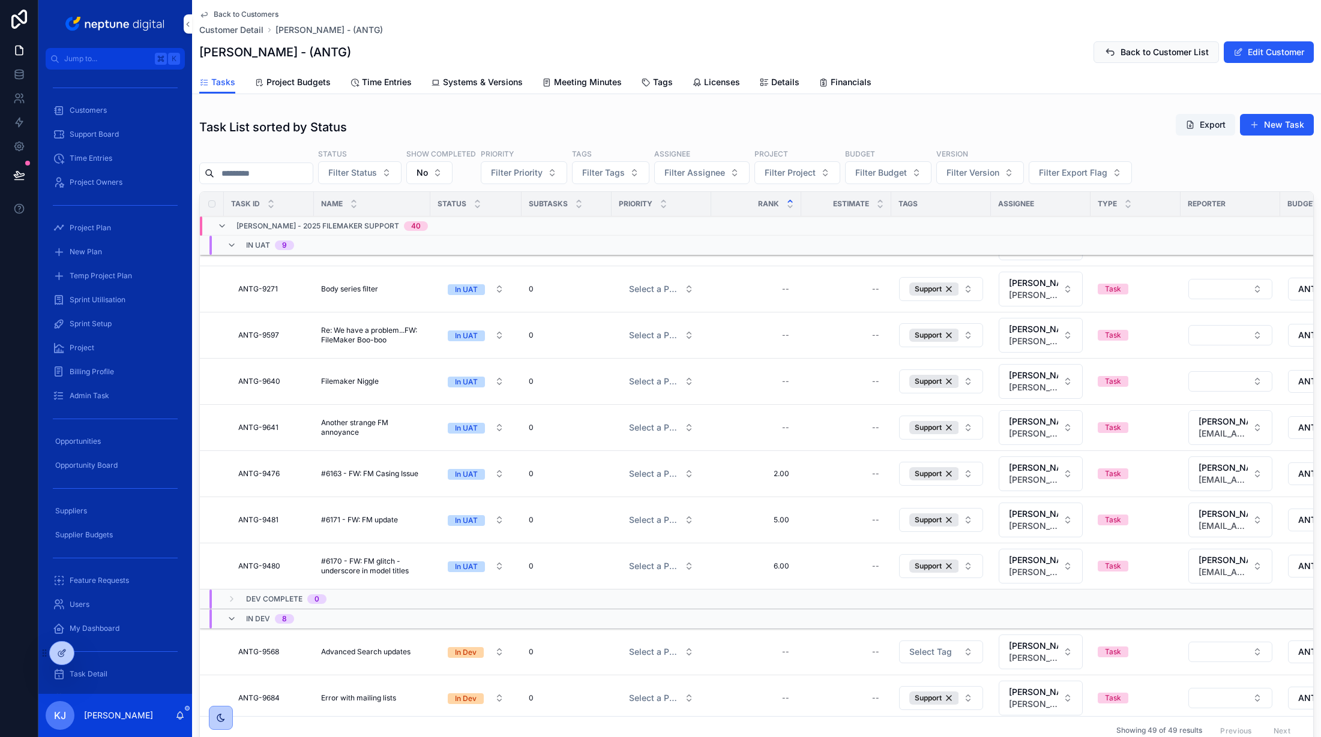
click at [477, 292] on div "In UAT" at bounding box center [466, 289] width 23 height 11
click at [455, 460] on div "Done, Released" at bounding box center [430, 462] width 53 height 11
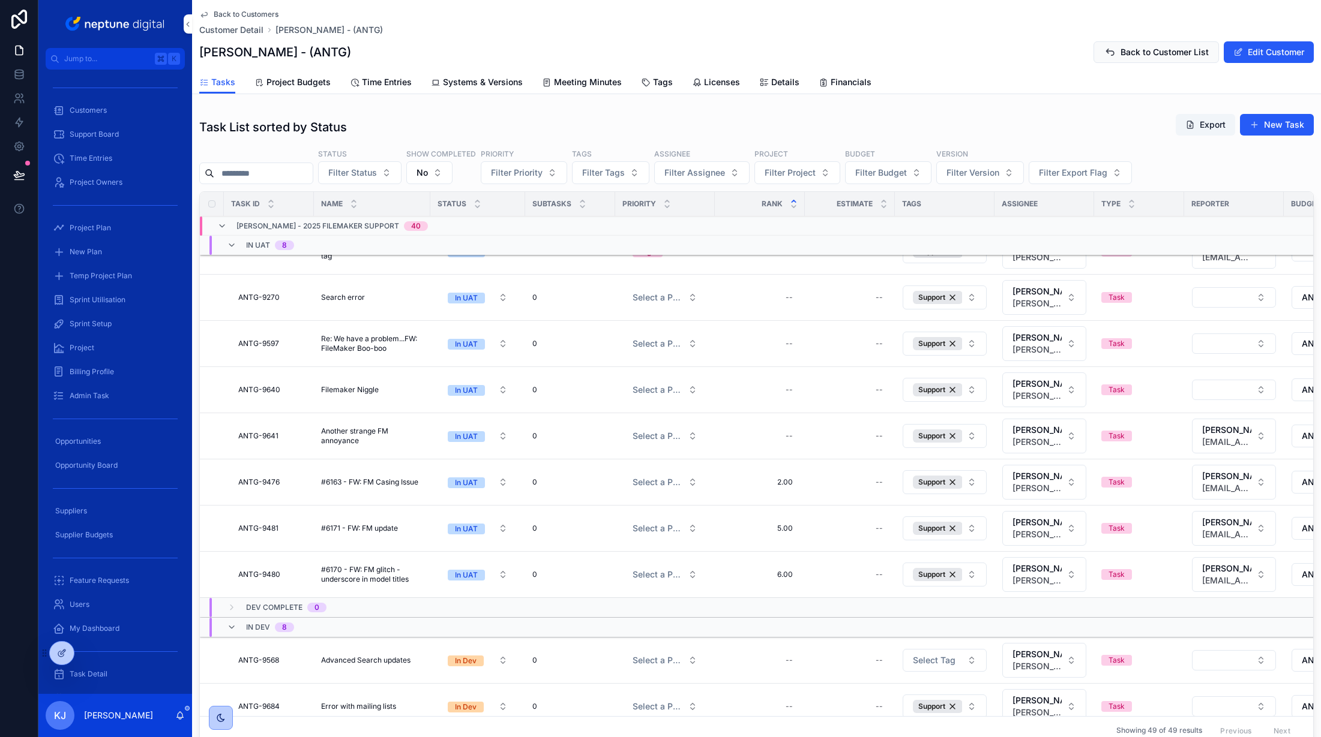
scroll to position [0, 0]
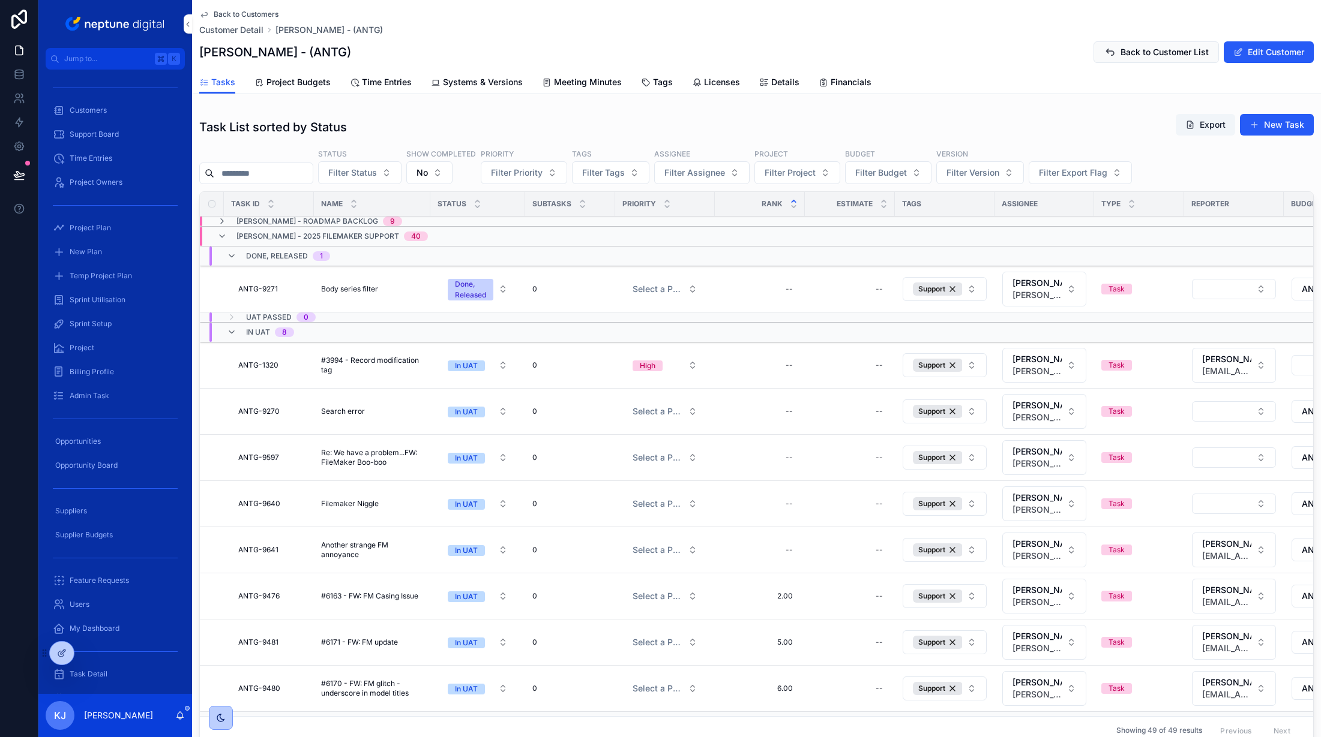
click at [468, 413] on div "In UAT" at bounding box center [466, 412] width 23 height 11
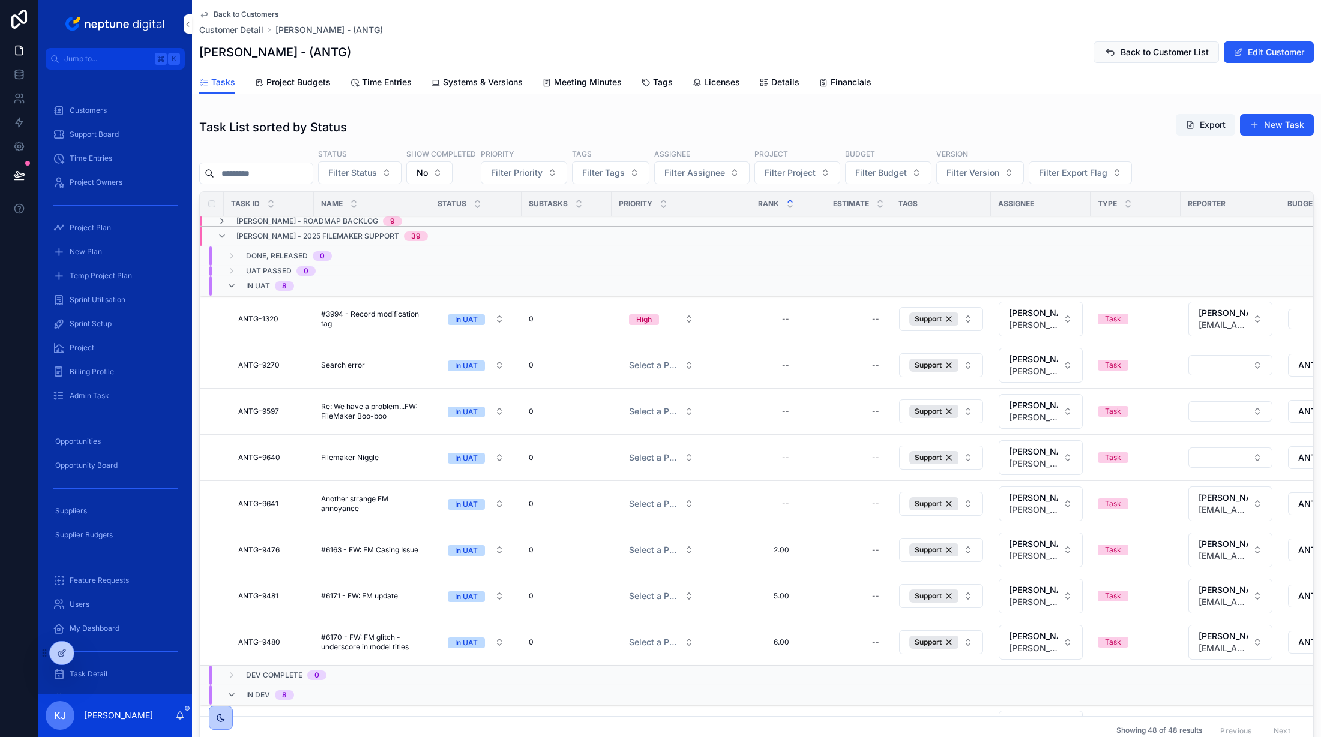
click at [470, 364] on div "In UAT" at bounding box center [466, 366] width 23 height 11
click at [446, 538] on div "Done, Released" at bounding box center [430, 538] width 53 height 11
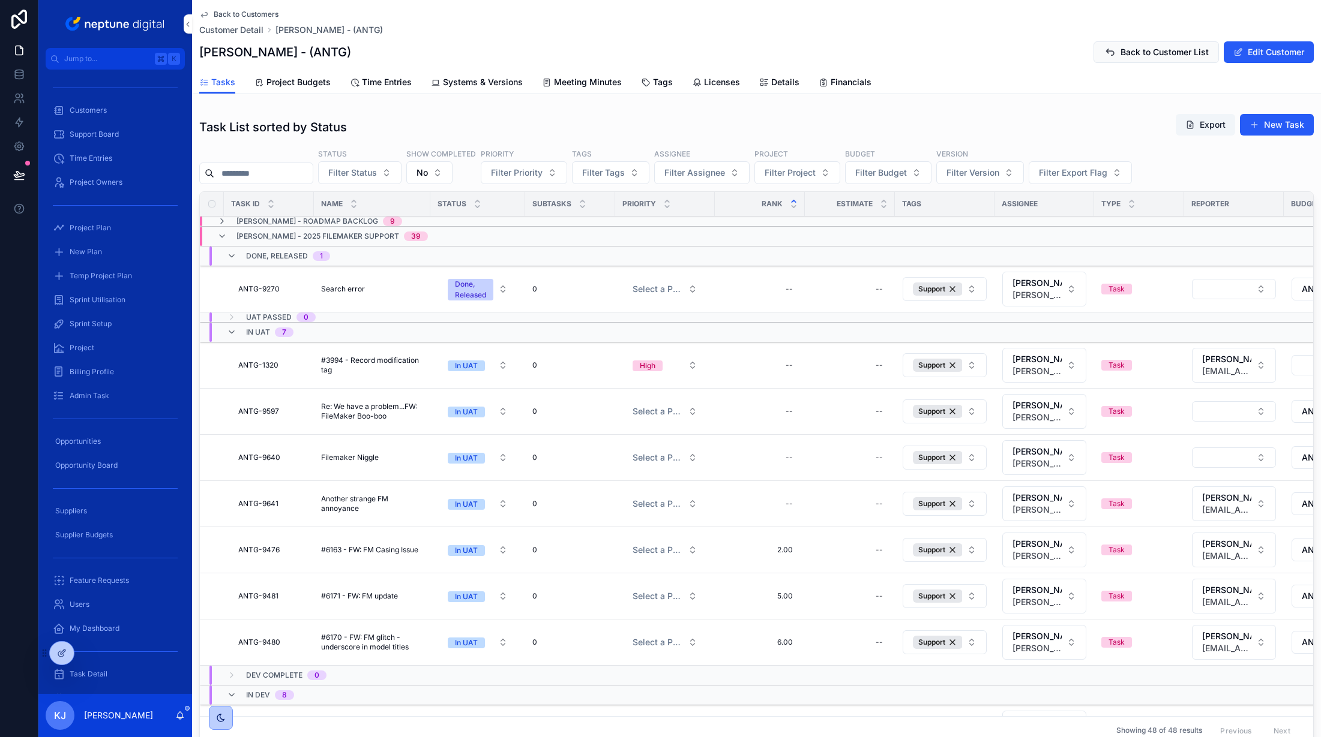
click at [473, 416] on div "In UAT" at bounding box center [466, 412] width 23 height 11
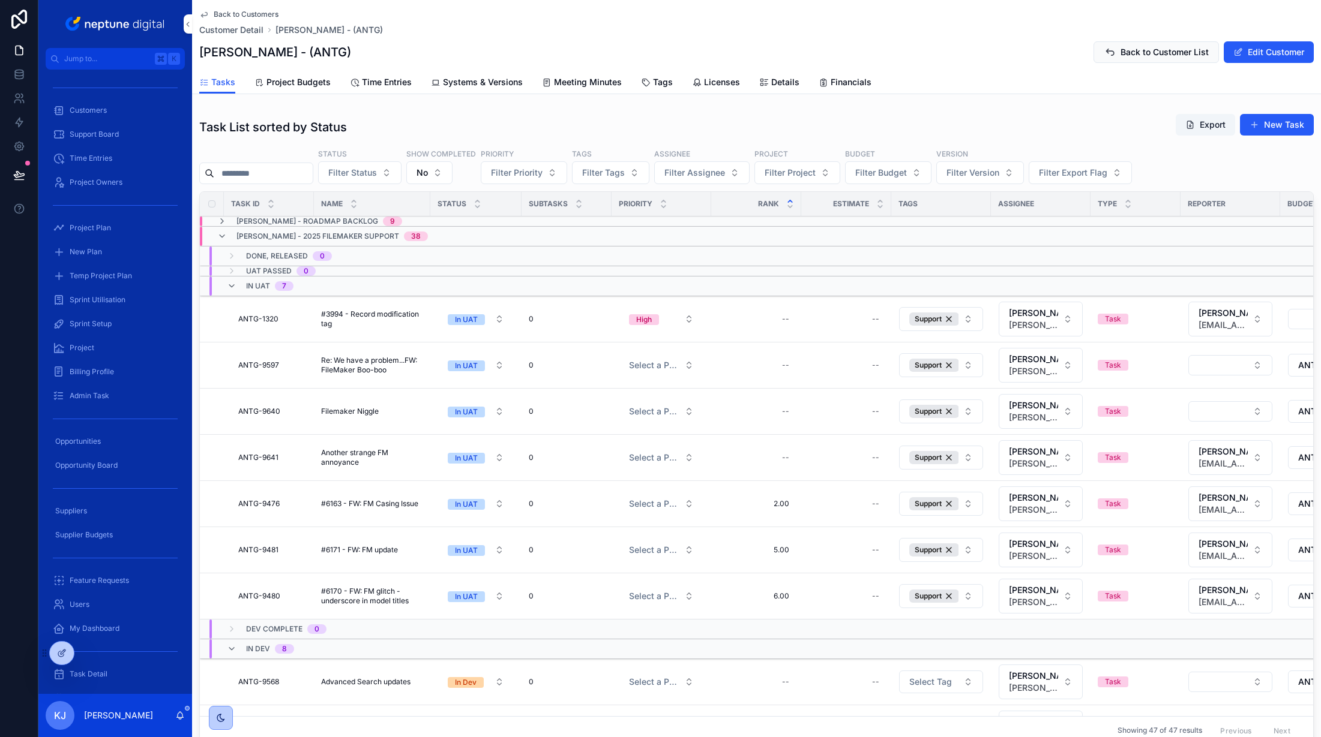
click at [473, 456] on div "In UAT" at bounding box center [466, 458] width 23 height 11
click at [449, 628] on div "Done, Released" at bounding box center [430, 631] width 53 height 11
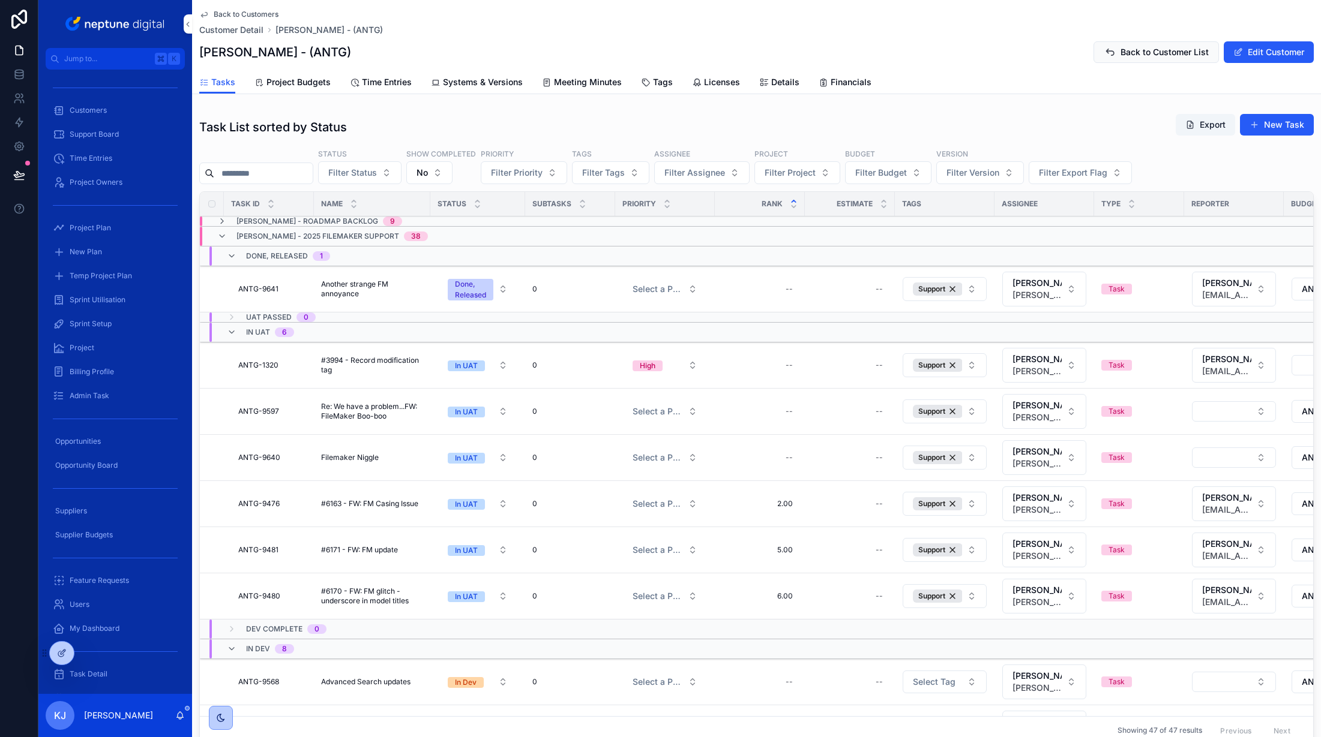
click at [473, 505] on div "In UAT" at bounding box center [466, 504] width 23 height 11
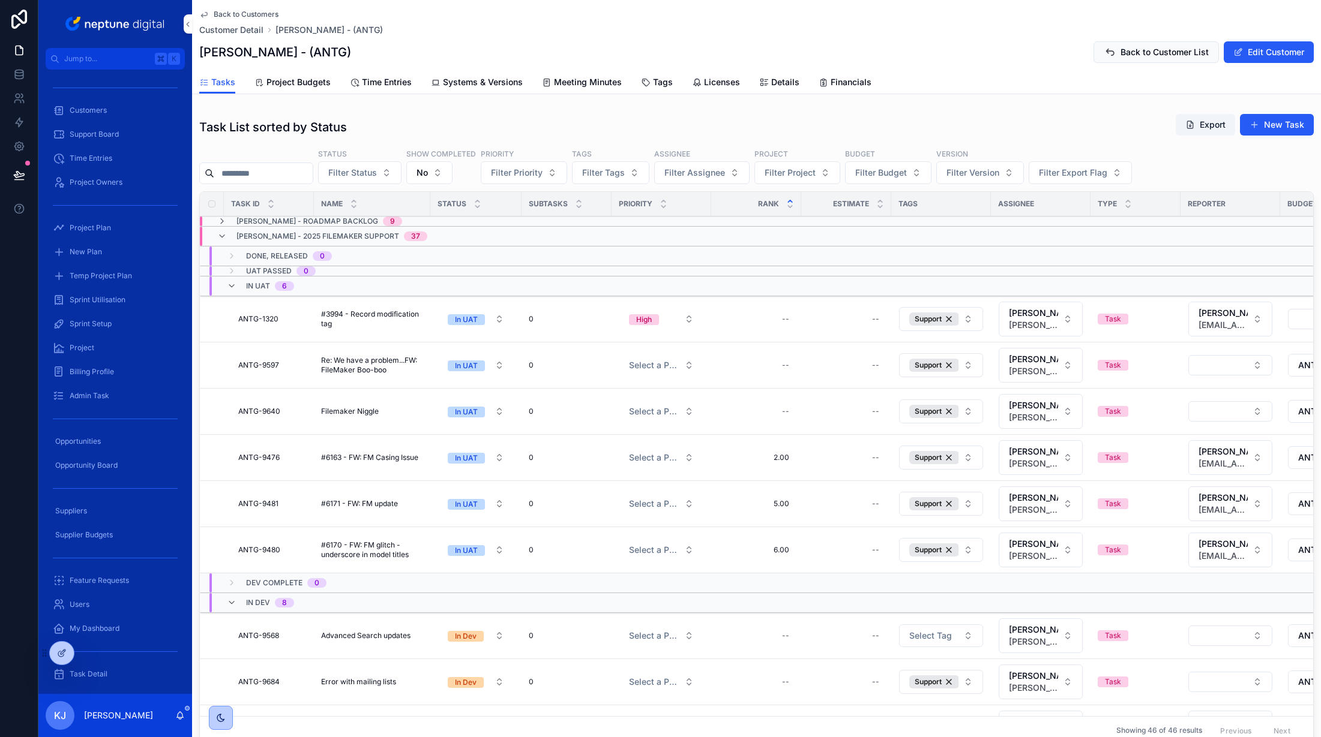
click at [466, 505] on div "In UAT" at bounding box center [466, 504] width 23 height 11
click at [463, 679] on span "Done, Released" at bounding box center [430, 677] width 67 height 11
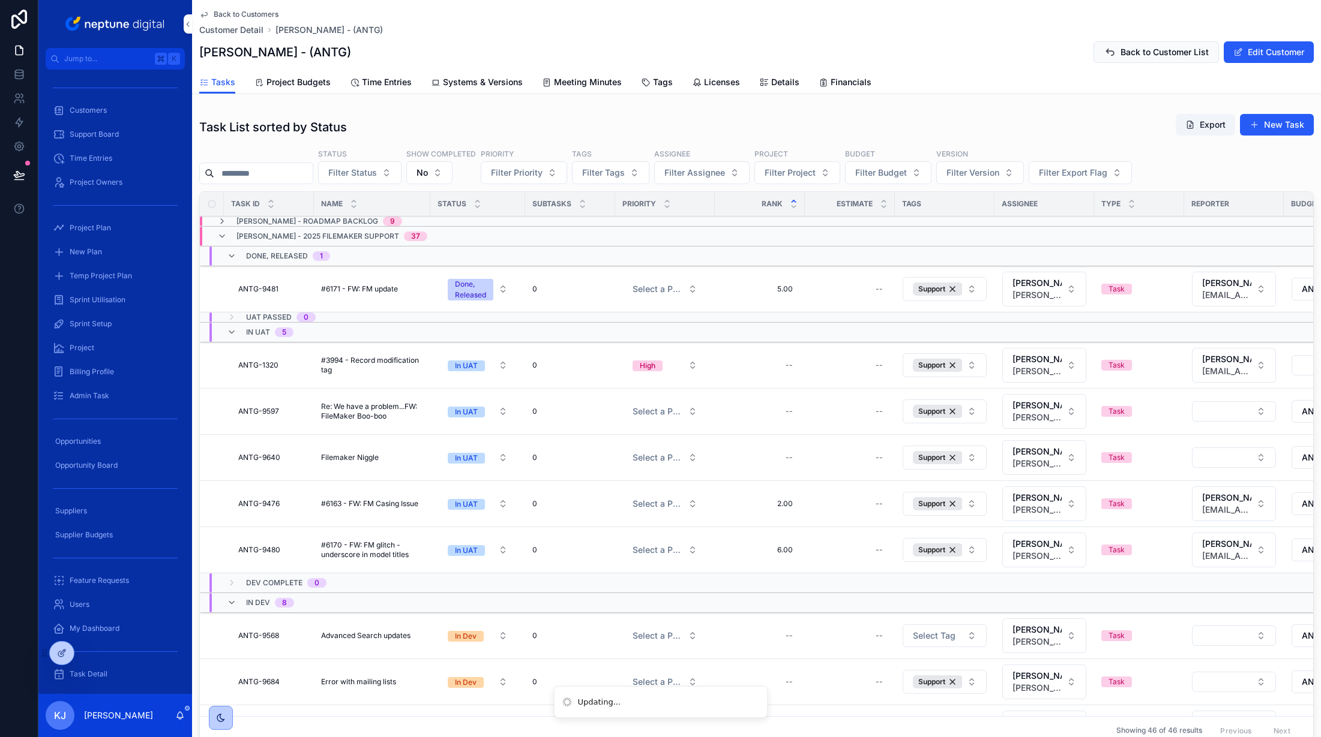
click at [463, 551] on div "In UAT" at bounding box center [466, 550] width 23 height 11
click at [458, 718] on div "Done, Released" at bounding box center [432, 723] width 53 height 11
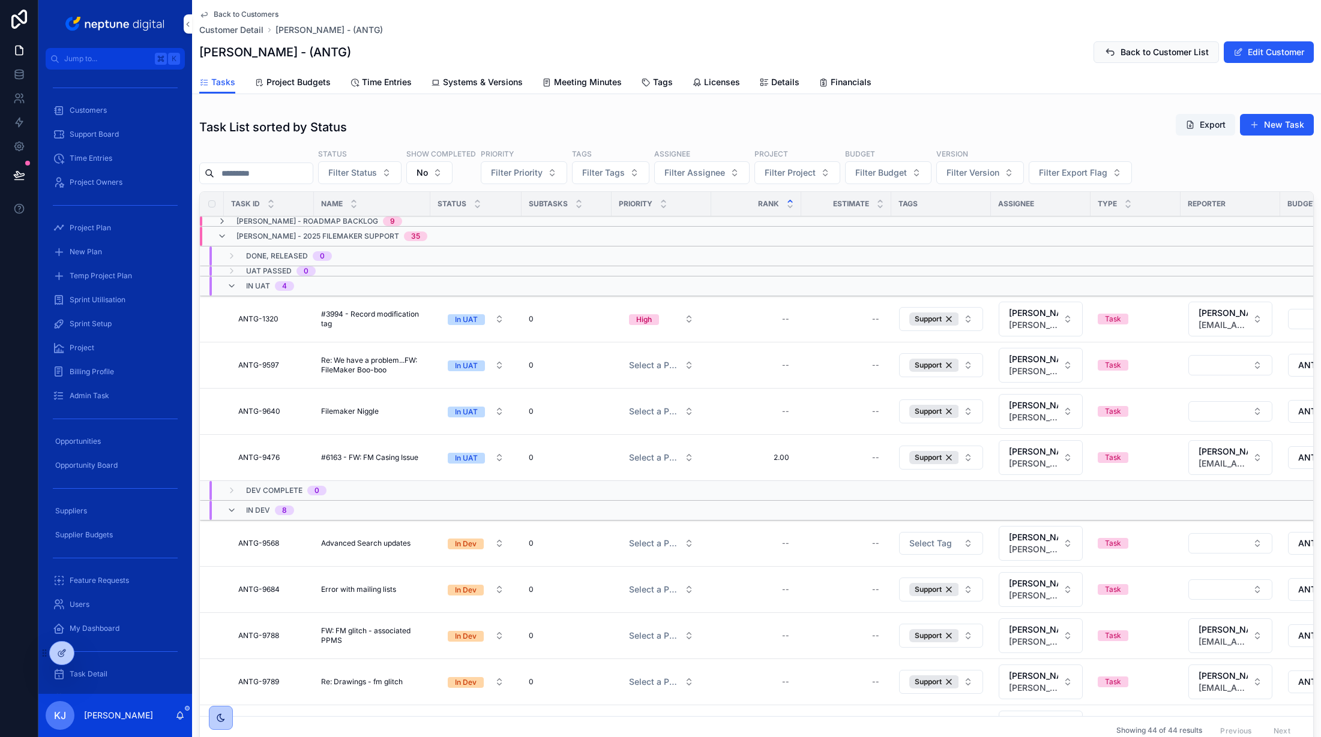
click at [470, 415] on div "In UAT" at bounding box center [466, 412] width 23 height 11
click at [450, 583] on div "Done, Released" at bounding box center [430, 585] width 53 height 11
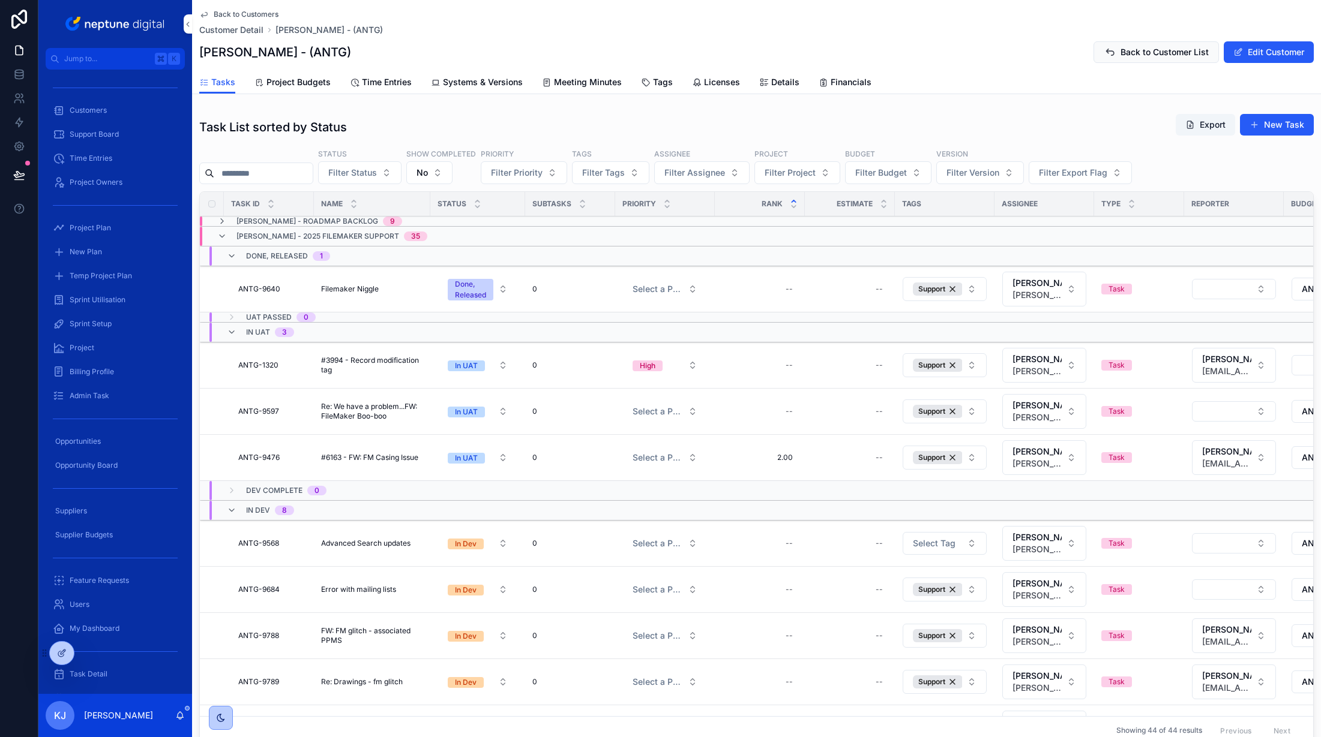
click at [478, 404] on button "In UAT" at bounding box center [477, 412] width 79 height 22
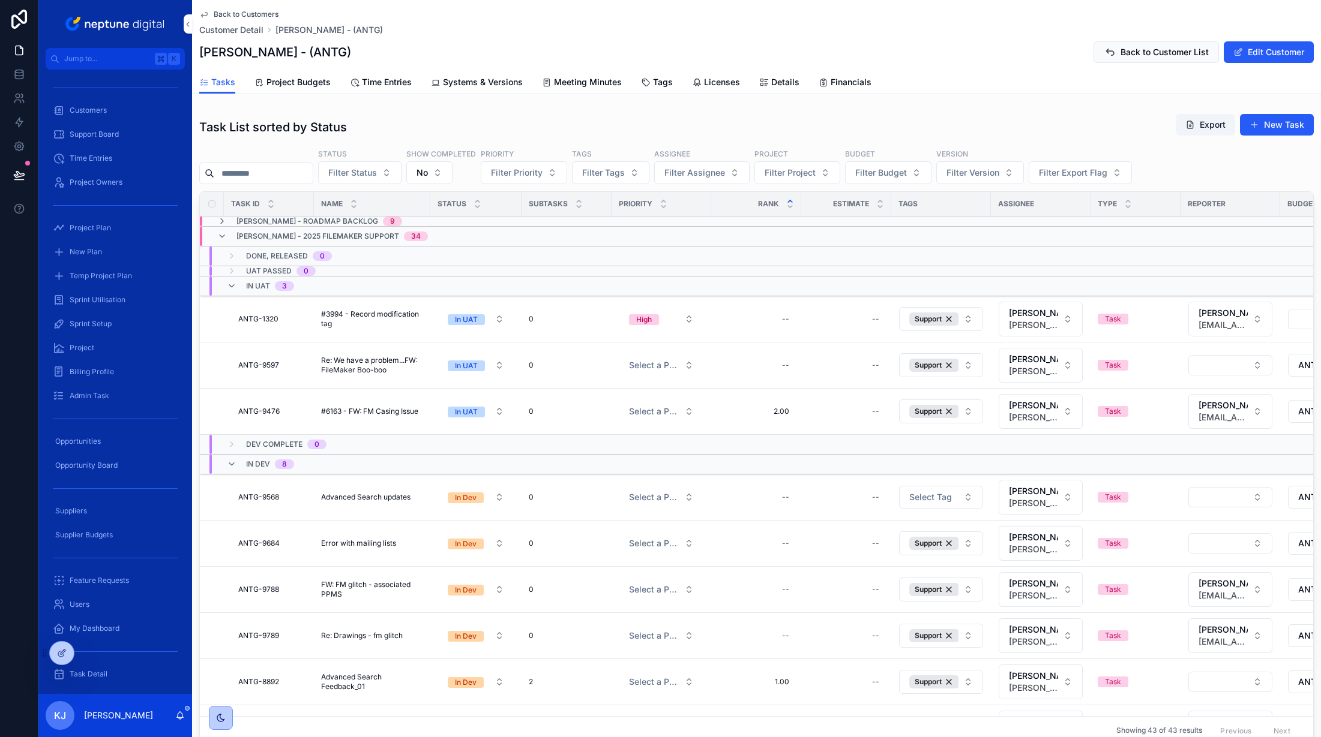
click at [480, 364] on span "In UAT" at bounding box center [466, 366] width 37 height 11
click at [455, 539] on div "Done, Released" at bounding box center [430, 538] width 53 height 11
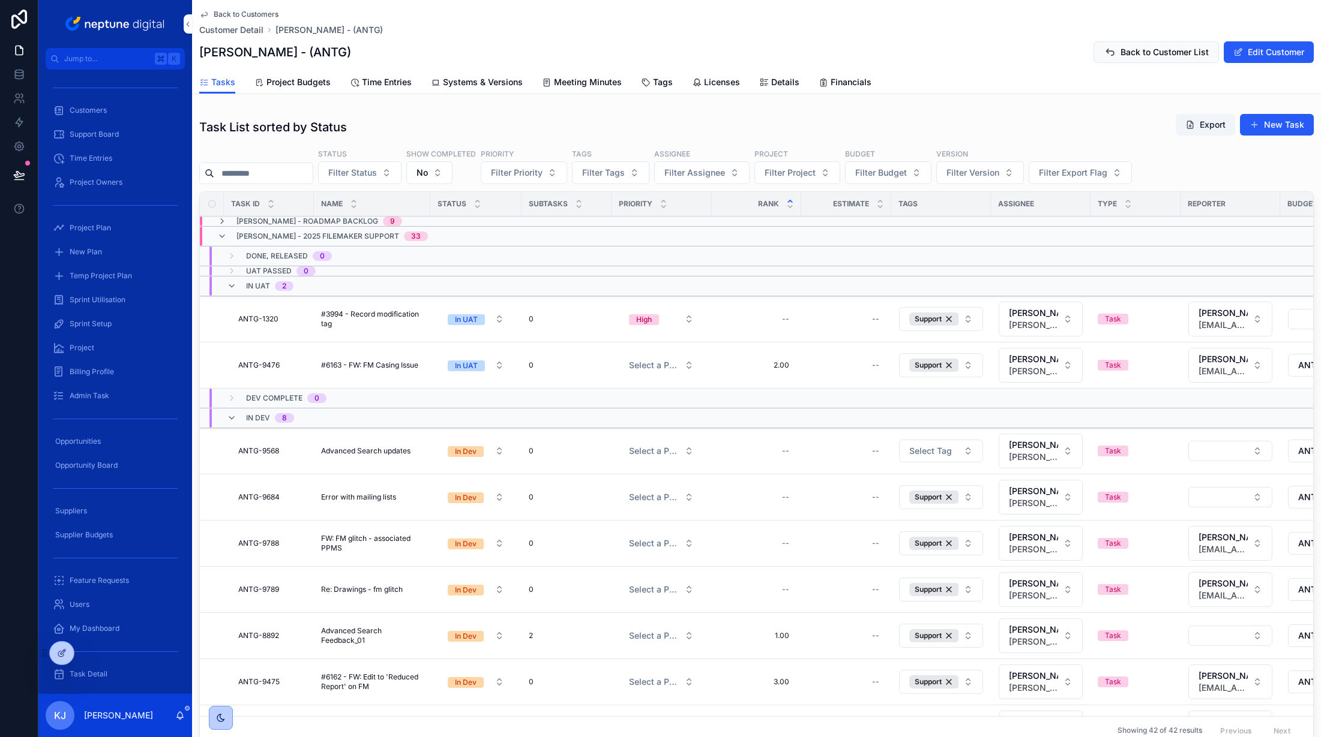
click at [478, 366] on span "In UAT" at bounding box center [466, 366] width 37 height 11
click at [470, 534] on div "Done, Released" at bounding box center [475, 539] width 167 height 18
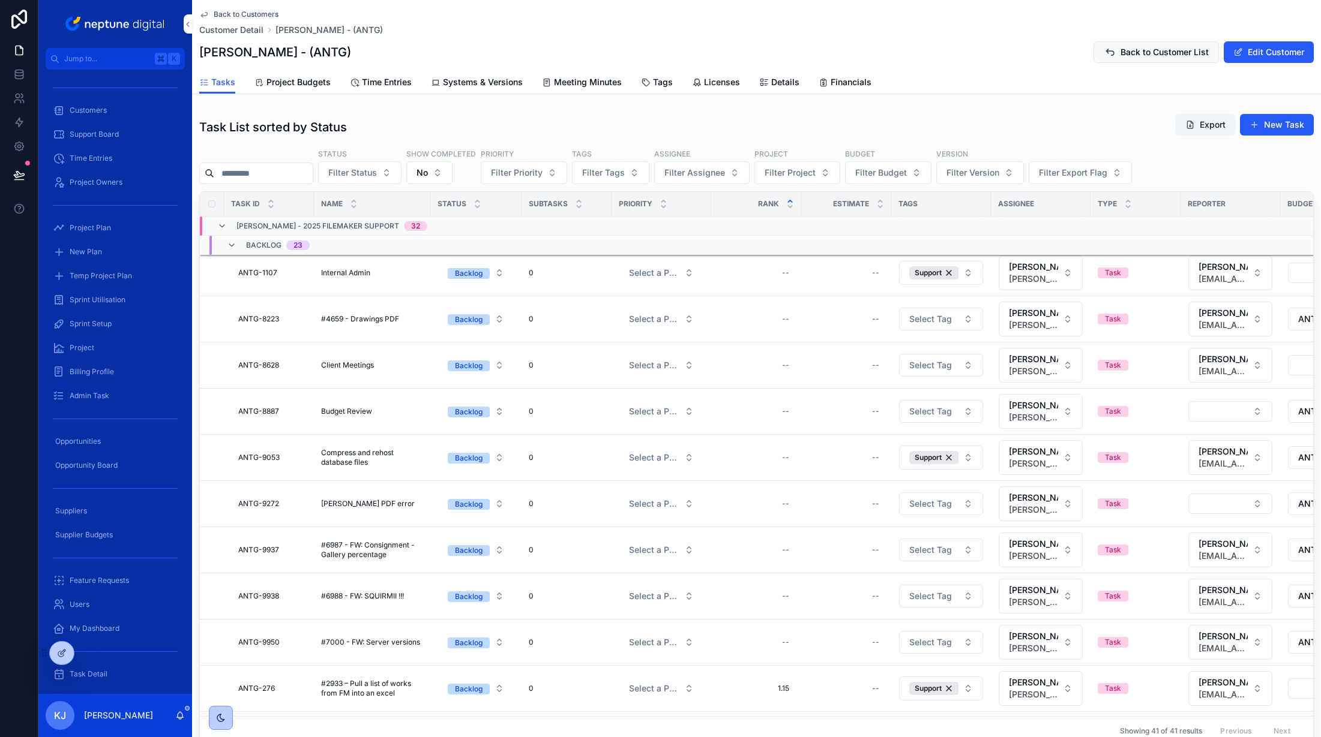
scroll to position [1027, 0]
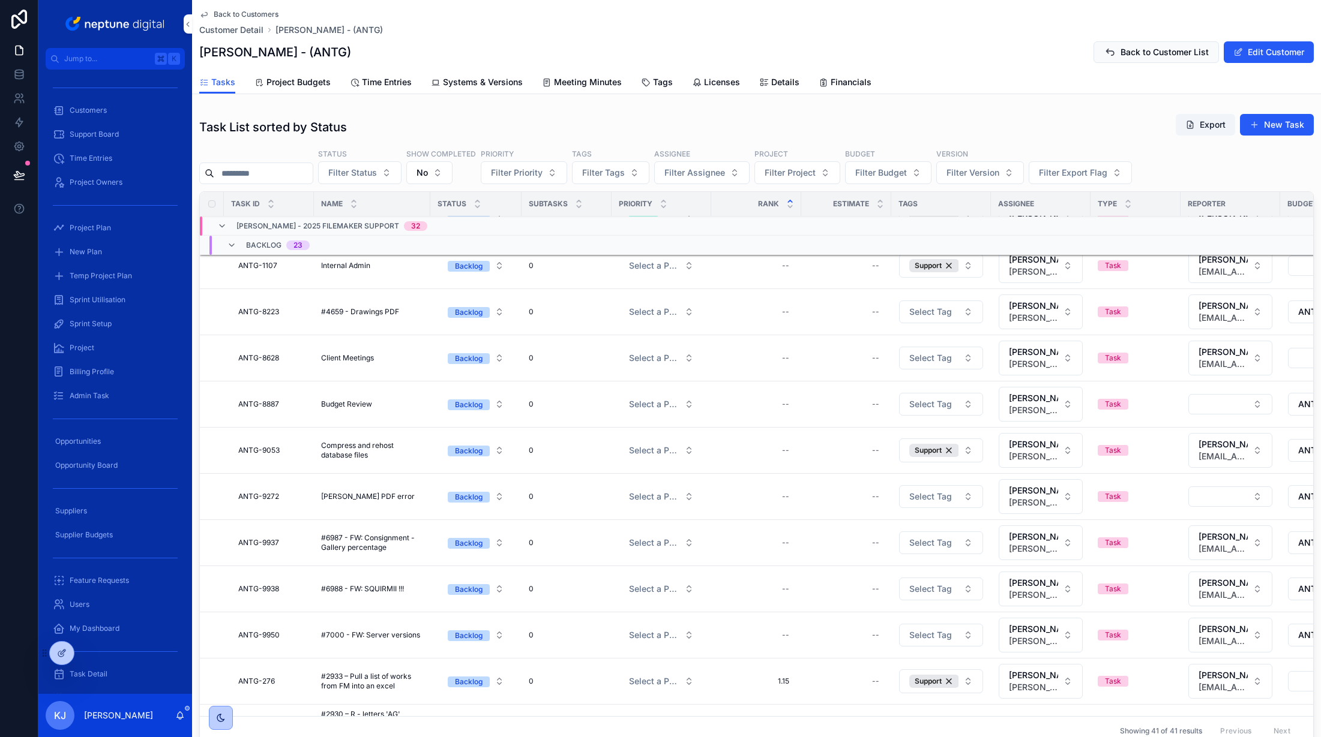
click at [471, 452] on div "Backlog" at bounding box center [469, 451] width 28 height 11
click at [472, 625] on div "Done, Released" at bounding box center [475, 624] width 167 height 18
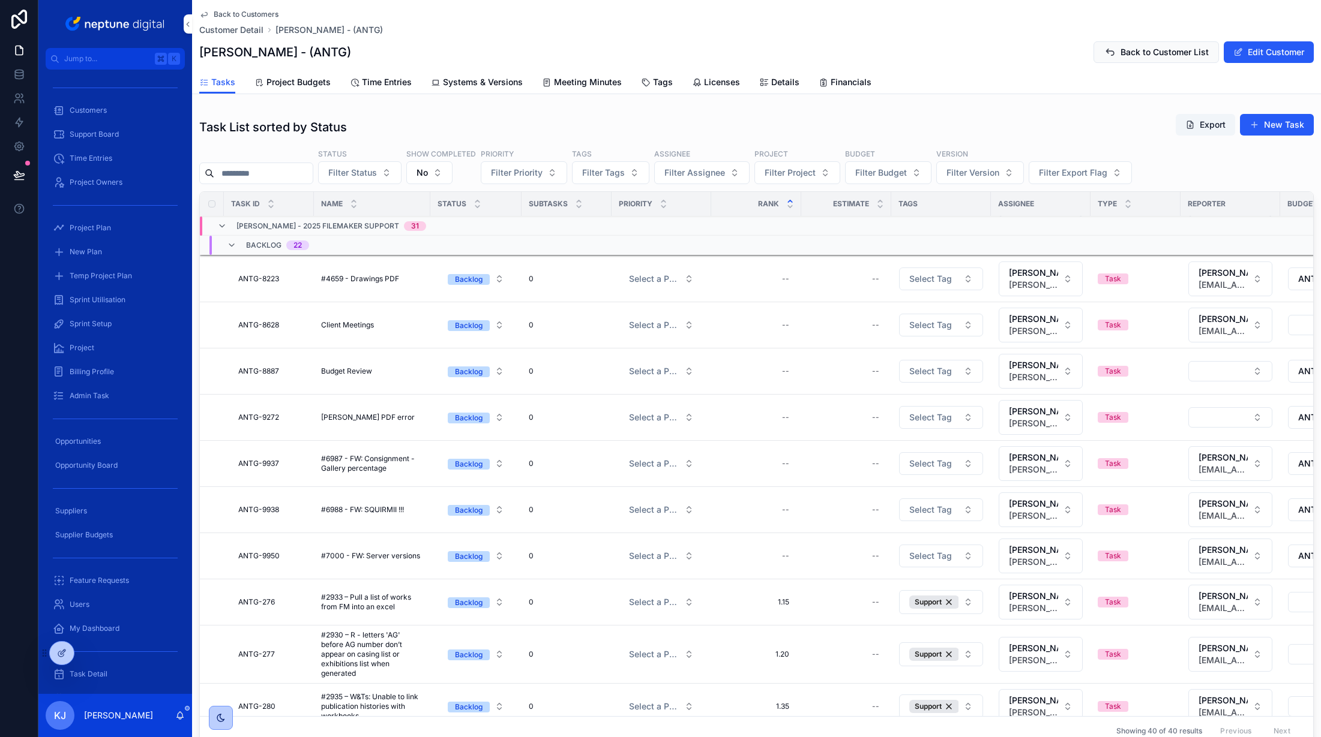
scroll to position [1068, 0]
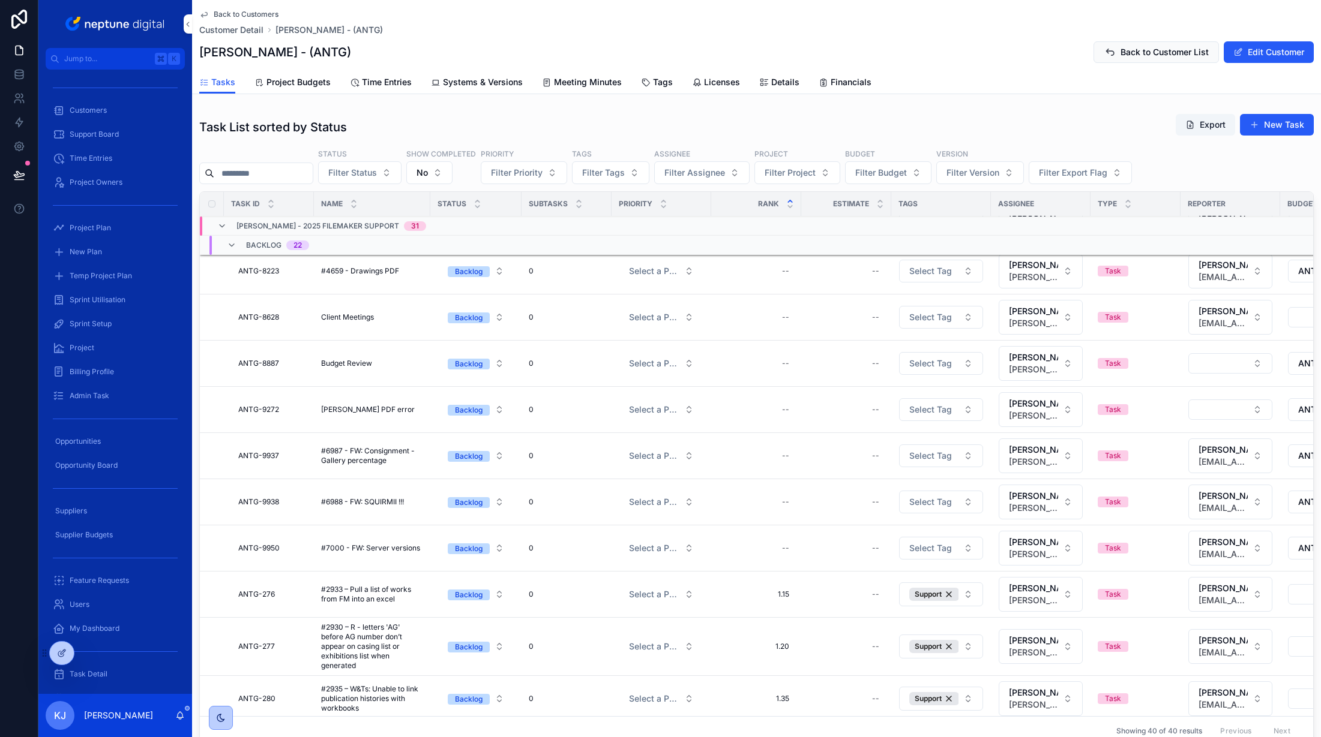
click at [295, 545] on div "ANTG-9950 ANTG-9950" at bounding box center [272, 549] width 68 height 10
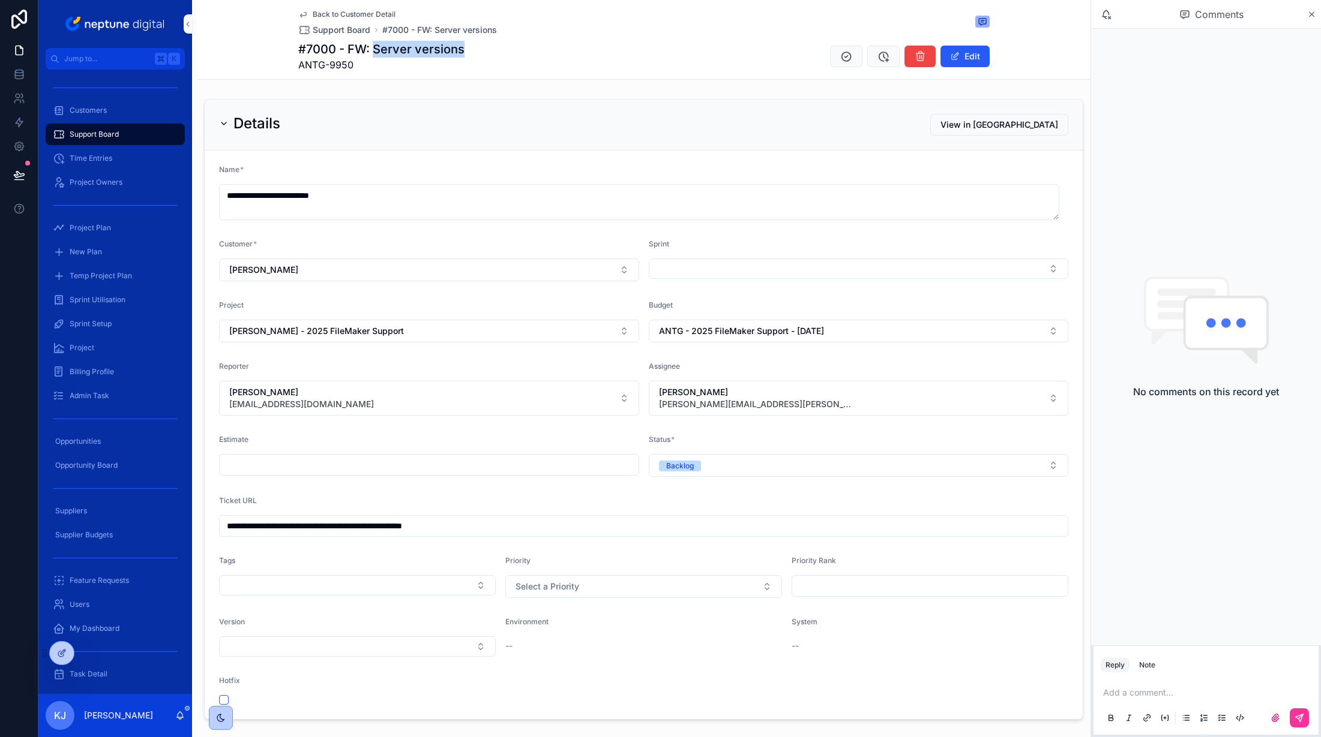
drag, startPoint x: 371, startPoint y: 48, endPoint x: 458, endPoint y: 46, distance: 87.0
click at [458, 46] on h1 "#7000 - FW: Server versions" at bounding box center [381, 49] width 166 height 17
click at [335, 11] on span "Back to Customer Detail" at bounding box center [354, 15] width 83 height 10
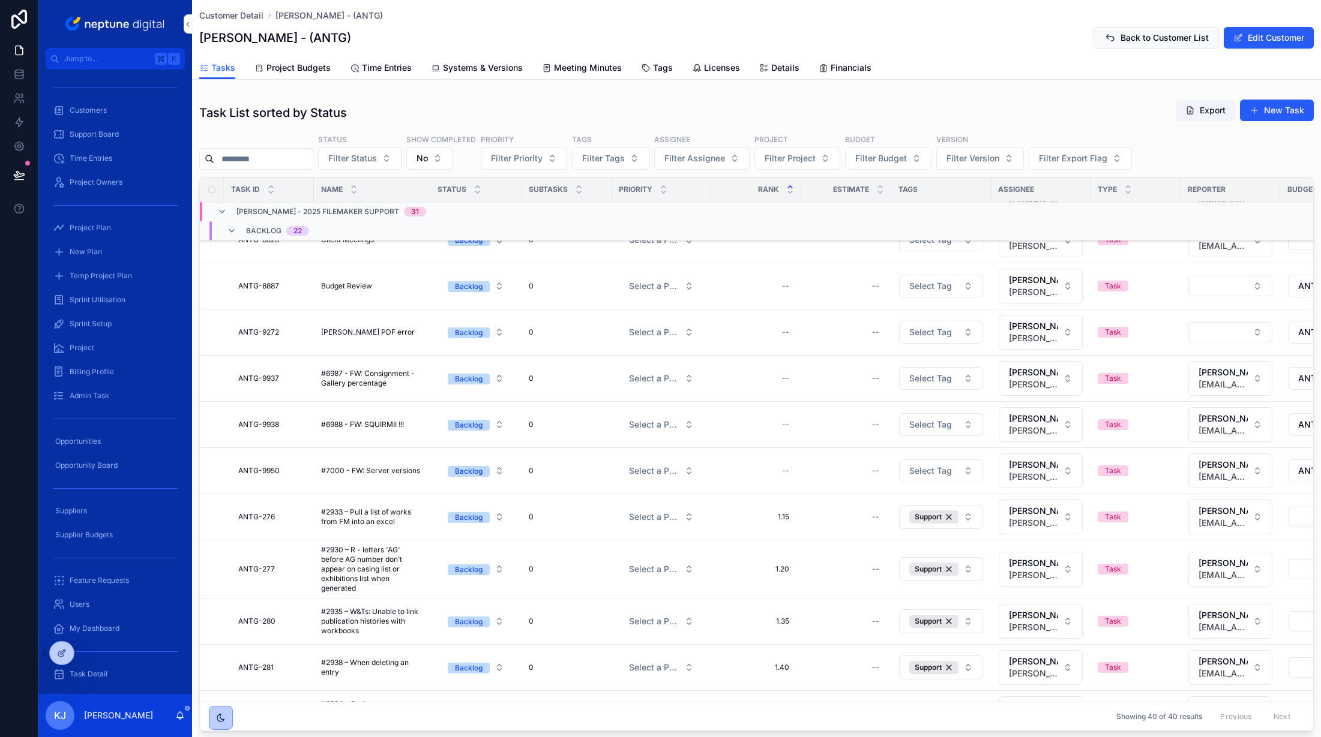
scroll to position [1131, 0]
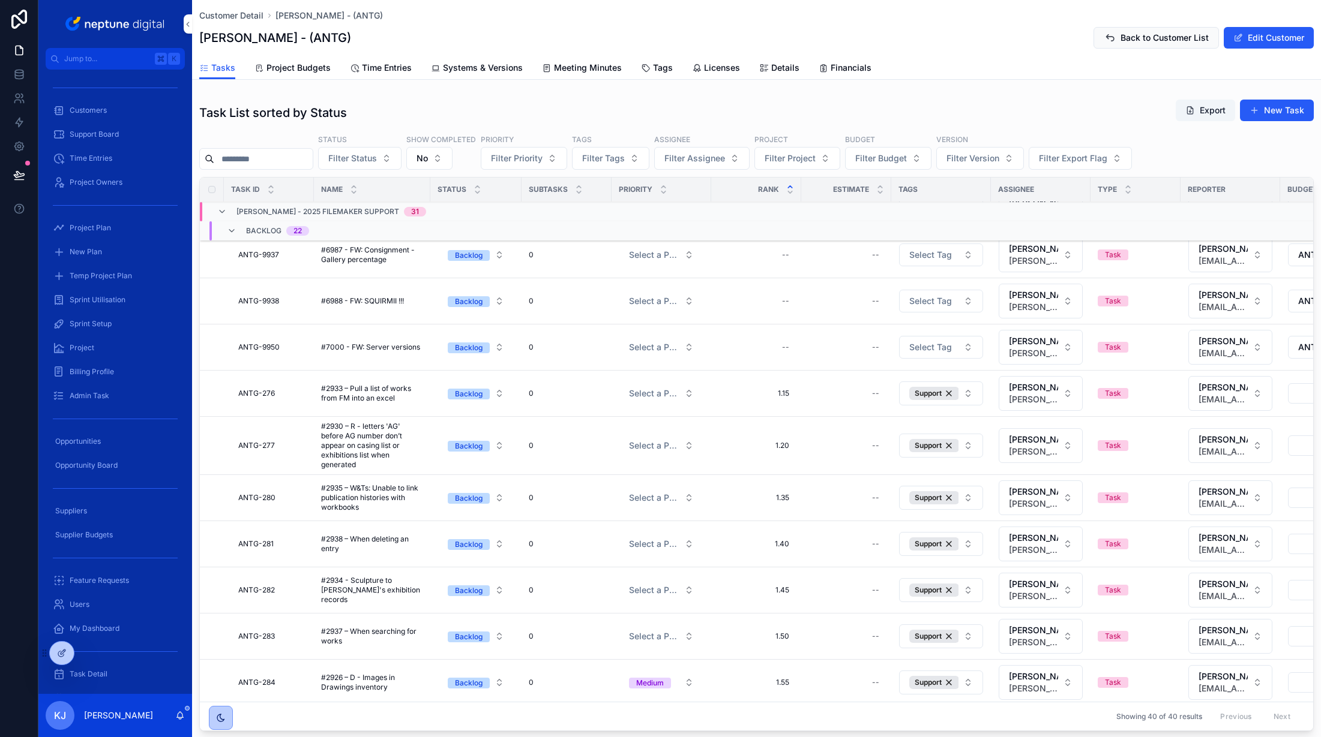
click at [336, 304] on span "#6988 - FW: SQUIRMII !!!" at bounding box center [362, 301] width 83 height 10
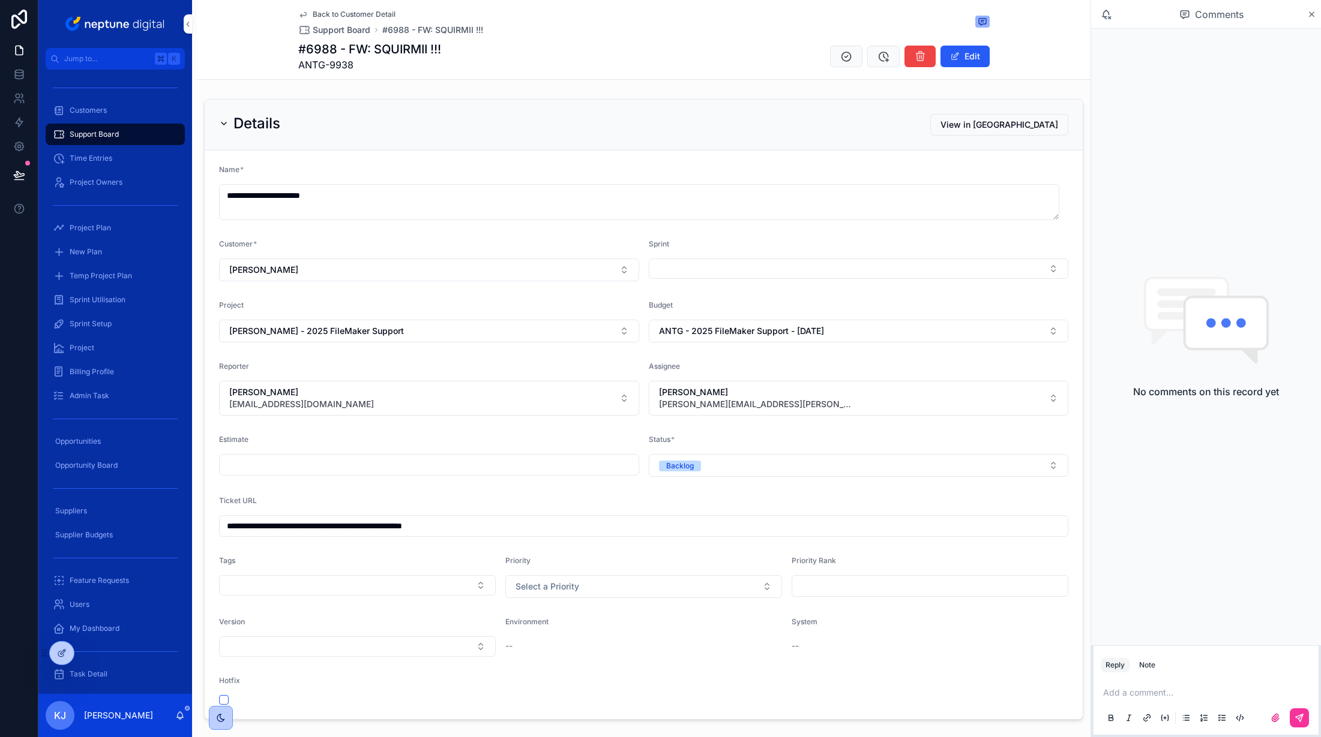
click at [353, 13] on span "Back to Customer Detail" at bounding box center [354, 15] width 83 height 10
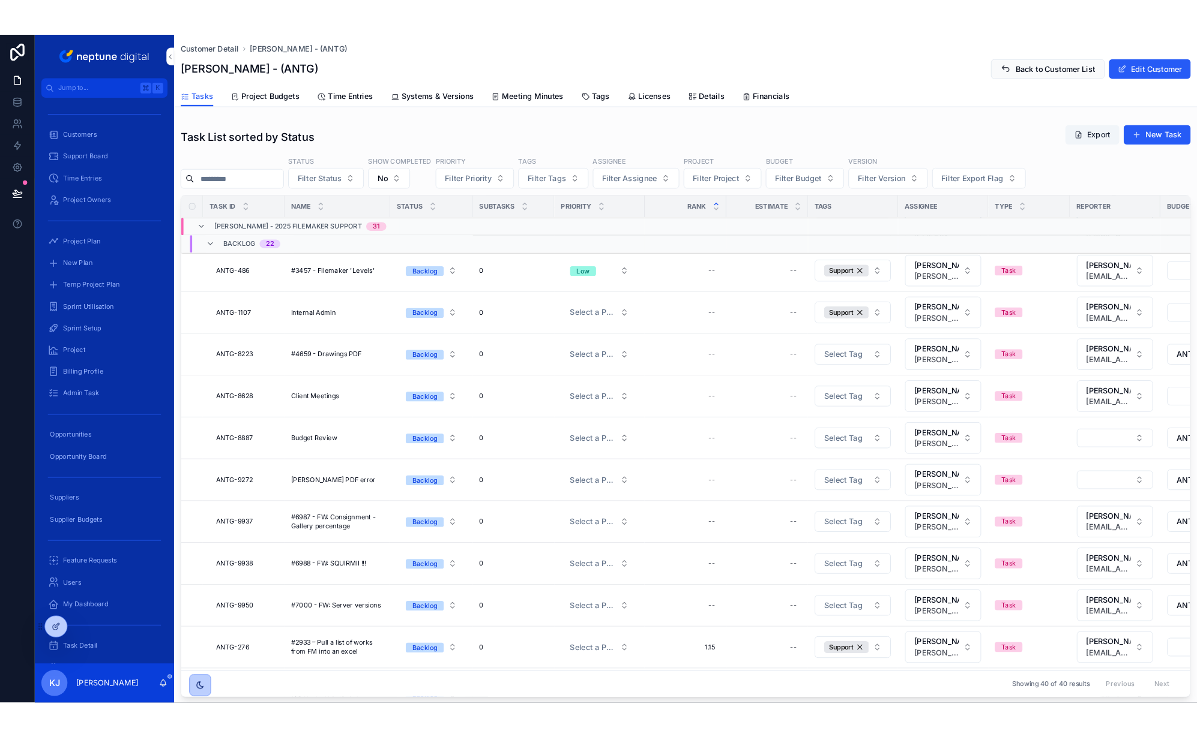
scroll to position [883, 0]
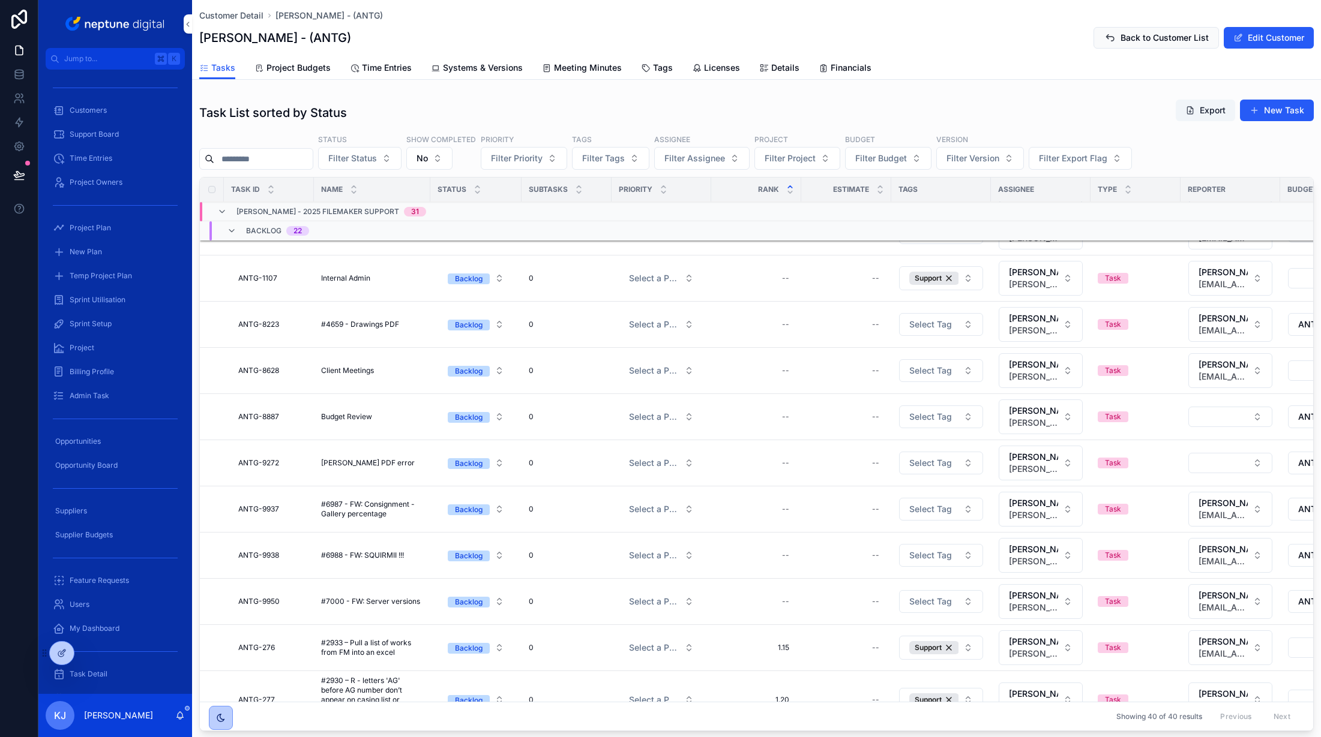
click at [271, 512] on span "ANTG-9937" at bounding box center [258, 510] width 41 height 10
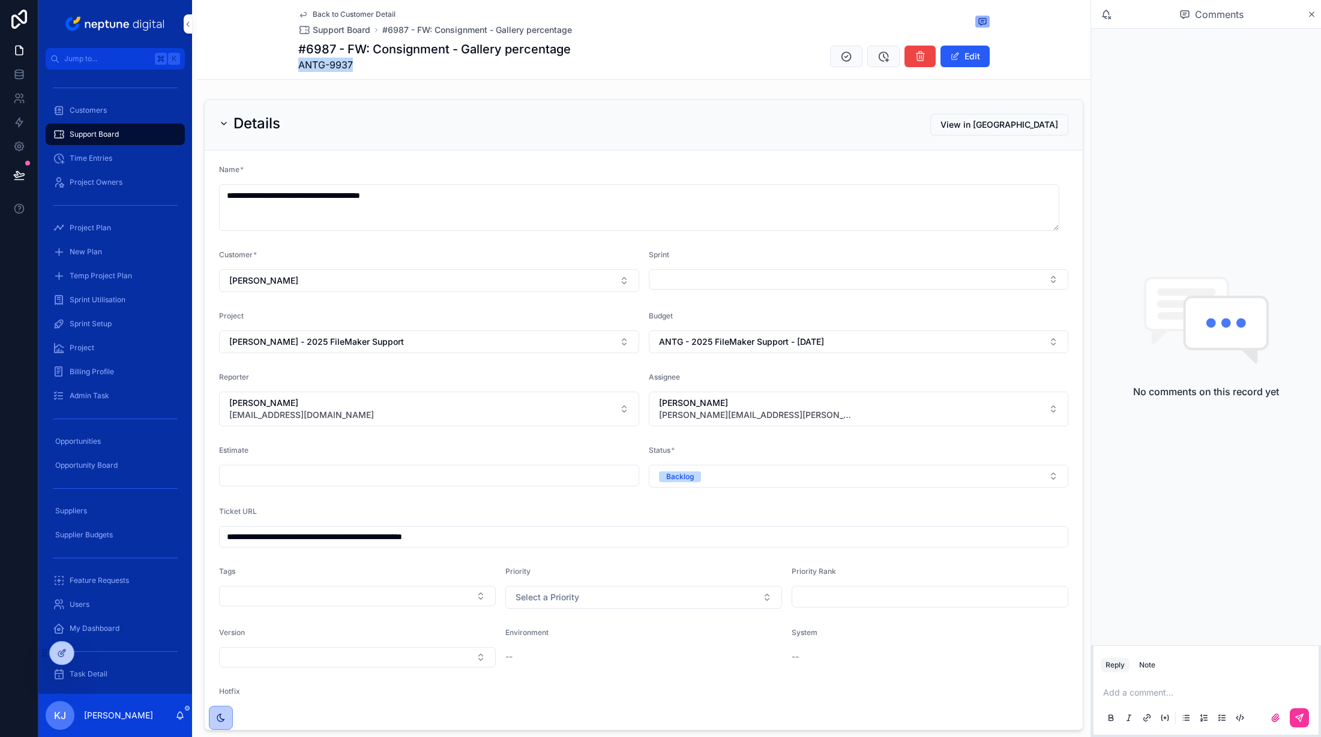
drag, startPoint x: 346, startPoint y: 64, endPoint x: 295, endPoint y: 67, distance: 51.7
click at [298, 67] on span "ANTG-9937" at bounding box center [434, 65] width 272 height 14
click at [85, 110] on span "Customers" at bounding box center [88, 111] width 37 height 10
